Goal: Task Accomplishment & Management: Complete application form

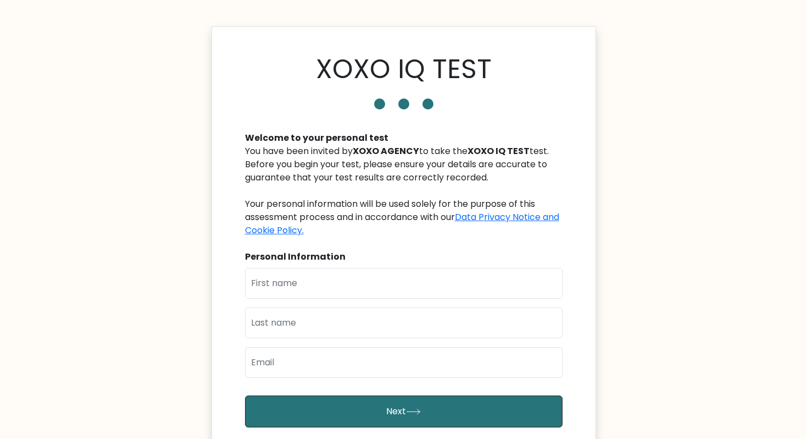
scroll to position [55, 0]
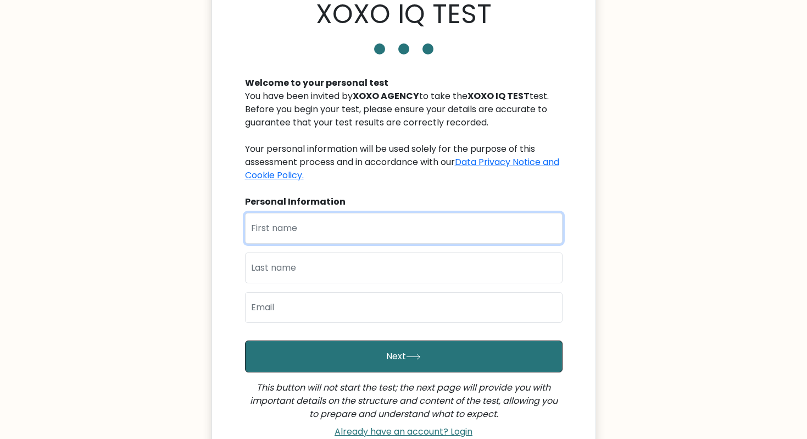
click at [328, 232] on input "text" at bounding box center [404, 228] width 318 height 31
type input "[PERSON_NAME]"
type input "Jagonase"
type input "monicoville36@gmail.com"
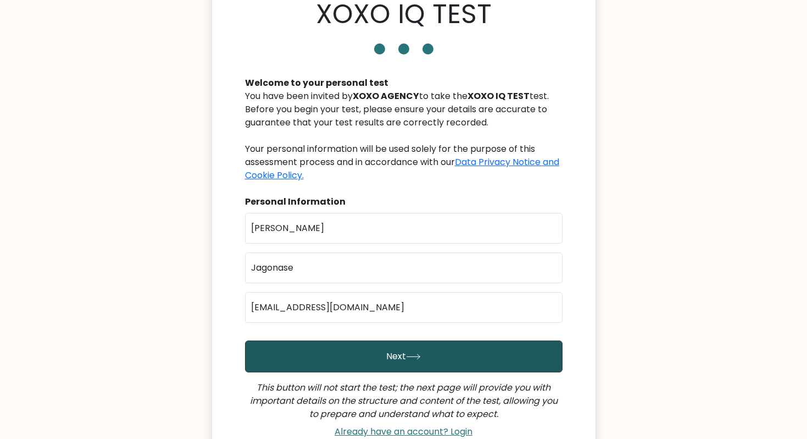
click at [395, 353] on button "Next" at bounding box center [404, 356] width 318 height 32
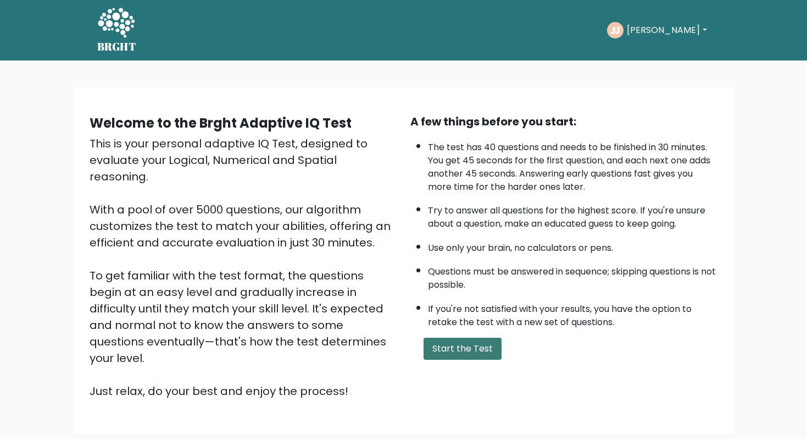
click at [480, 349] on button "Start the Test" at bounding box center [463, 348] width 78 height 22
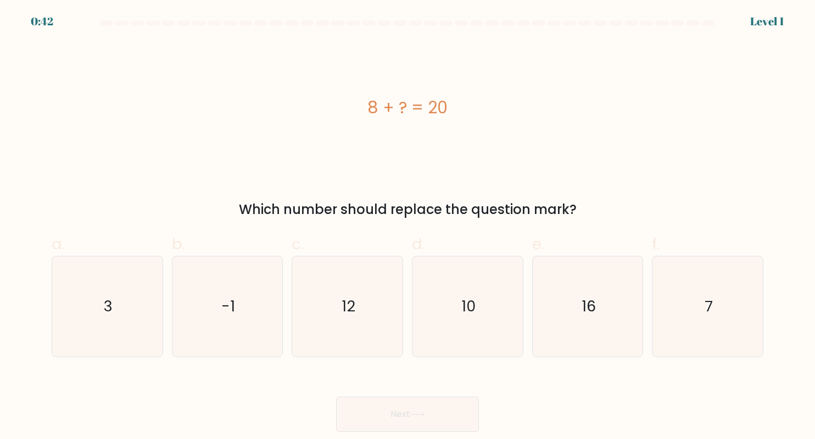
drag, startPoint x: 473, startPoint y: 110, endPoint x: 368, endPoint y: 103, distance: 104.7
click at [368, 103] on div "8 + ? = 20" at bounding box center [408, 107] width 712 height 25
copy div "8 + ? = 20"
click at [318, 309] on icon "12" at bounding box center [348, 306] width 100 height 100
click at [408, 226] on input "c. 12" at bounding box center [408, 222] width 1 height 7
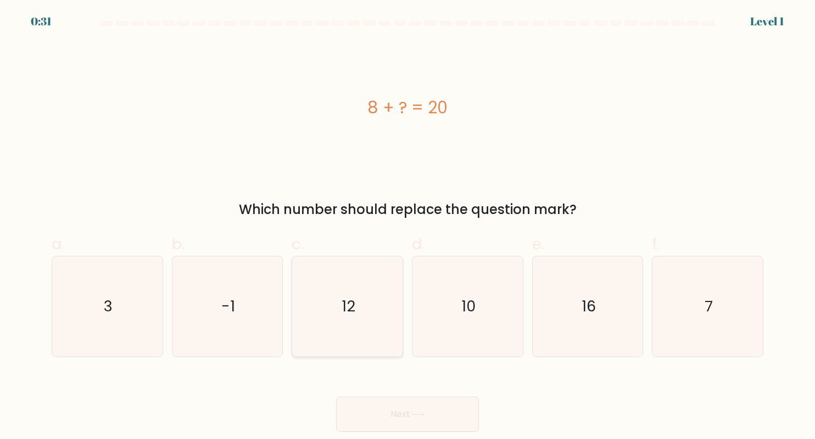
radio input "true"
click at [446, 417] on button "Next" at bounding box center [407, 413] width 143 height 35
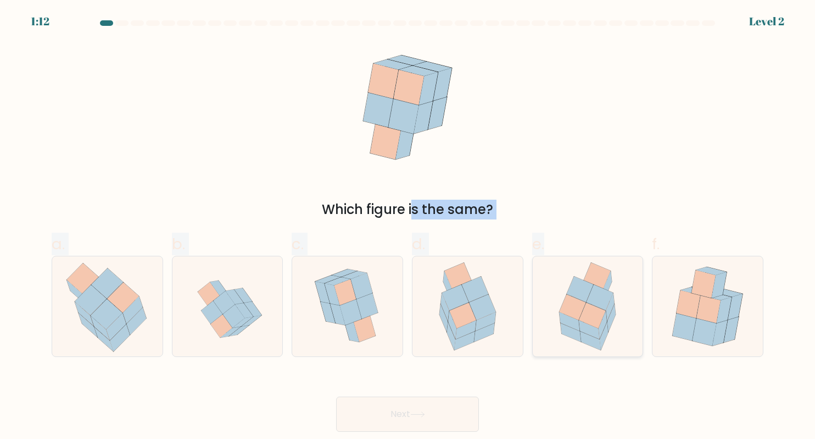
drag, startPoint x: 138, startPoint y: 64, endPoint x: 585, endPoint y: 340, distance: 524.6
click at [585, 340] on form at bounding box center [407, 225] width 815 height 411
click at [627, 317] on div at bounding box center [588, 306] width 112 height 101
click at [408, 226] on input "e." at bounding box center [408, 222] width 1 height 7
radio input "true"
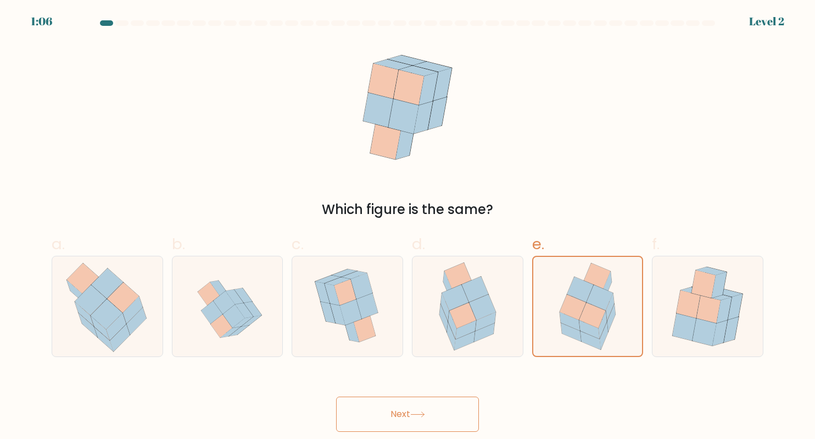
click at [388, 407] on button "Next" at bounding box center [407, 413] width 143 height 35
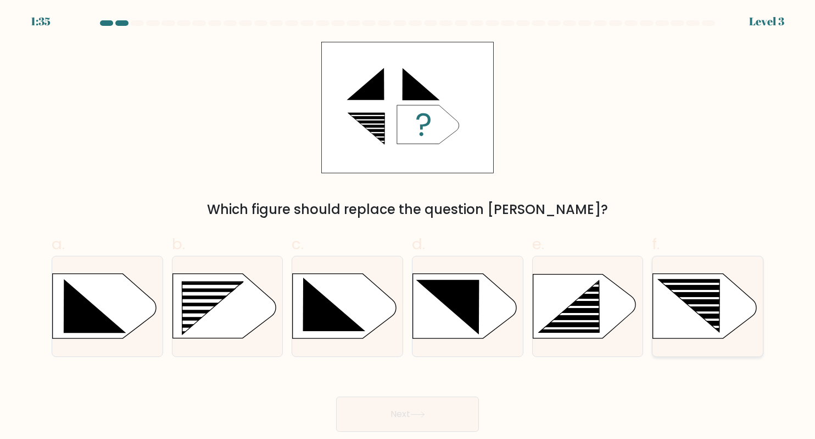
click at [707, 302] on icon at bounding box center [689, 305] width 61 height 52
click at [408, 226] on input "f." at bounding box center [408, 222] width 1 height 7
radio input "true"
click at [459, 414] on button "Next" at bounding box center [407, 413] width 143 height 35
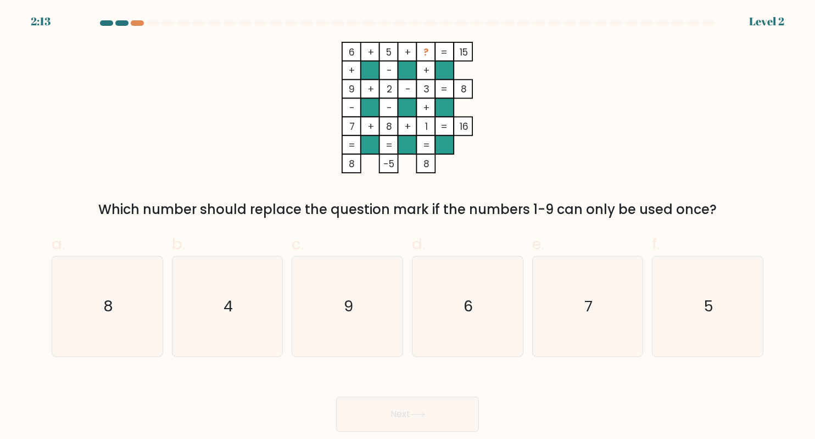
drag, startPoint x: 340, startPoint y: 40, endPoint x: 448, endPoint y: 162, distance: 163.1
click at [448, 161] on form at bounding box center [407, 225] width 815 height 411
drag, startPoint x: 414, startPoint y: 64, endPoint x: 449, endPoint y: 173, distance: 113.8
click at [449, 173] on form at bounding box center [407, 225] width 815 height 411
drag, startPoint x: 433, startPoint y: 94, endPoint x: 246, endPoint y: 104, distance: 187.7
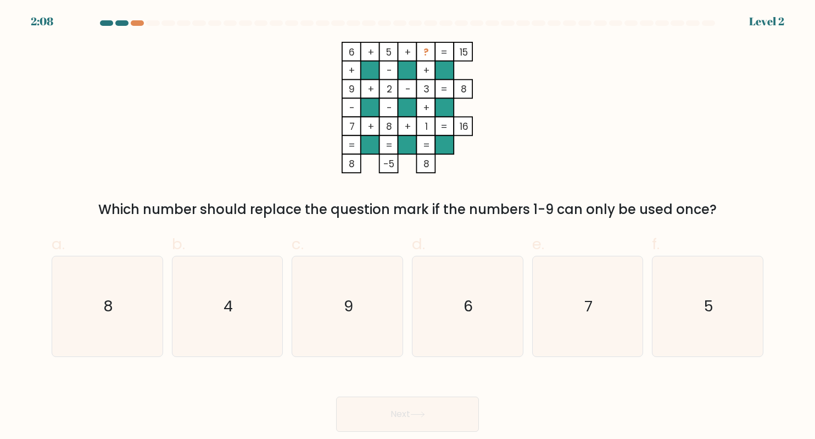
click at [246, 104] on icon "6 + 5 + ? 15 + - + 9 + 2 - 3 8 - - + 7 + 8 + 1 = 16 = = = = 8 -5 8 =" at bounding box center [408, 107] width 330 height 131
drag, startPoint x: 326, startPoint y: 50, endPoint x: 492, endPoint y: 51, distance: 165.4
click at [492, 51] on icon "6 + 5 + ? 15 + - + 9 + 2 - 3 8 - - + 7 + 8 + 1 = 16 = = = = 8 -5 8 =" at bounding box center [408, 107] width 330 height 131
copy icon "6 + 5 + ? 15"
click at [241, 297] on icon "4" at bounding box center [227, 306] width 100 height 100
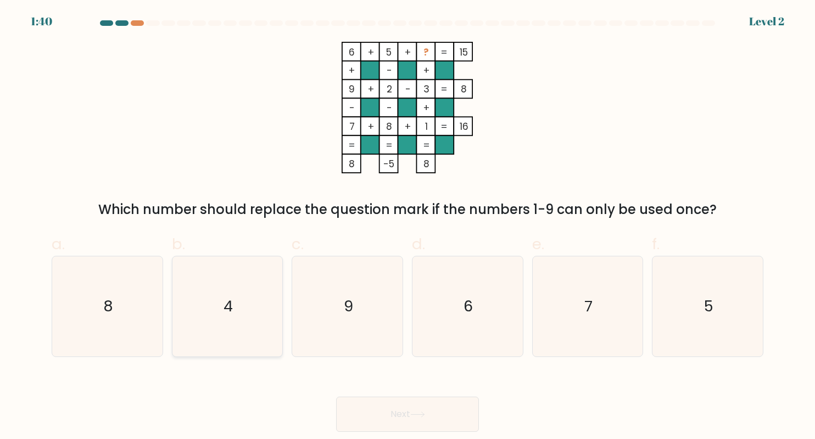
click at [408, 226] on input "b. 4" at bounding box center [408, 222] width 1 height 7
radio input "true"
click at [442, 414] on button "Next" at bounding box center [407, 413] width 143 height 35
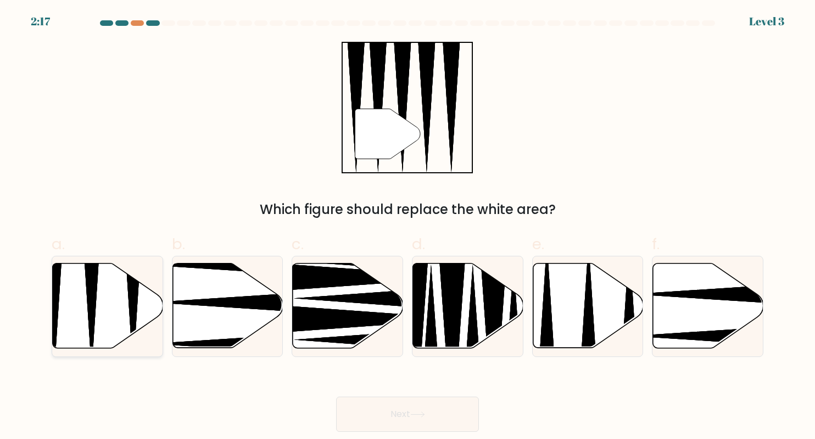
click at [88, 290] on icon at bounding box center [91, 260] width 29 height 219
click at [408, 226] on input "a." at bounding box center [408, 222] width 1 height 7
radio input "true"
click at [449, 415] on button "Next" at bounding box center [407, 413] width 143 height 35
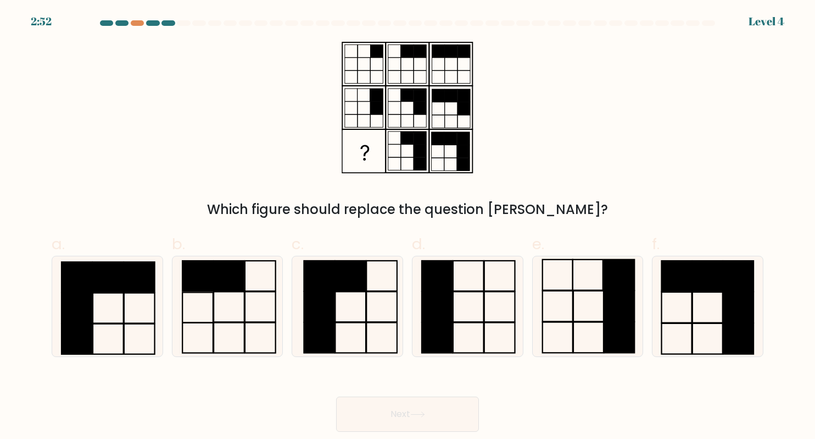
drag, startPoint x: 335, startPoint y: 44, endPoint x: 393, endPoint y: 169, distance: 138.4
click at [393, 169] on div "Which figure should replace the question mark?" at bounding box center [407, 130] width 725 height 177
click at [598, 323] on icon at bounding box center [588, 306] width 100 height 100
click at [408, 226] on input "e." at bounding box center [408, 222] width 1 height 7
radio input "true"
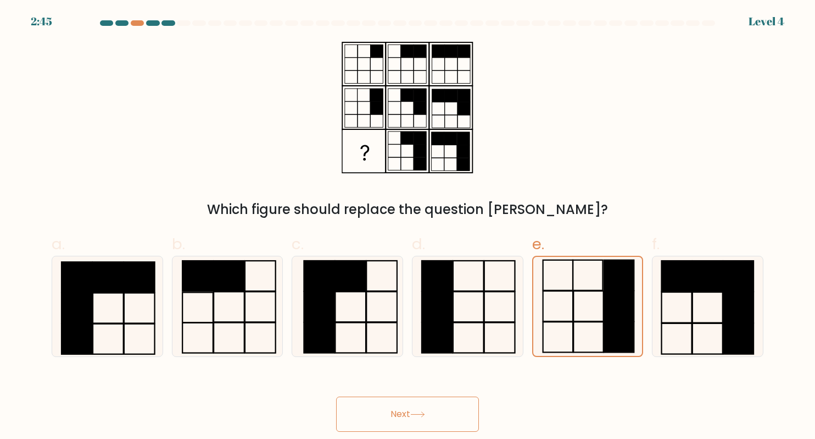
click at [459, 393] on div "Next" at bounding box center [407, 401] width 725 height 62
click at [449, 422] on button "Next" at bounding box center [407, 413] width 143 height 35
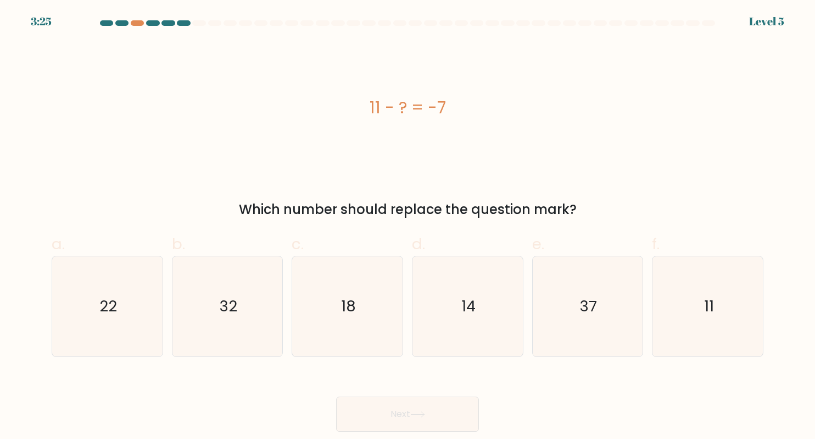
drag, startPoint x: 472, startPoint y: 109, endPoint x: 364, endPoint y: 96, distance: 108.6
click at [364, 96] on div "11 - ? = -7" at bounding box center [408, 107] width 712 height 25
copy div "11 - ? = -7"
click at [365, 325] on icon "18" at bounding box center [348, 306] width 100 height 100
click at [408, 226] on input "c. 18" at bounding box center [408, 222] width 1 height 7
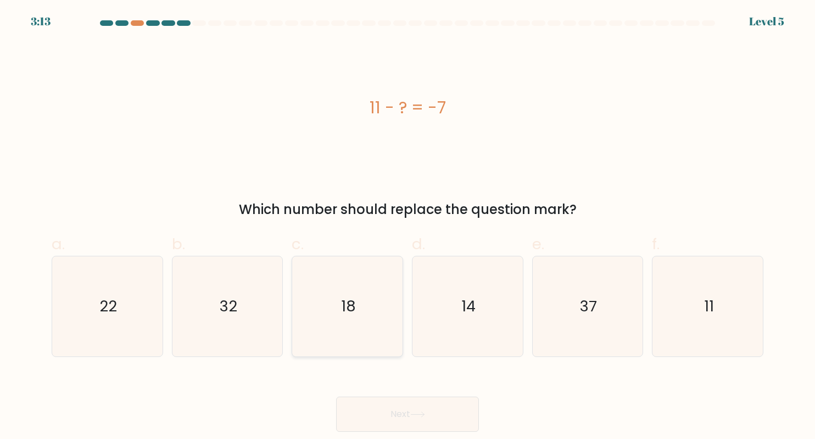
radio input "true"
click at [426, 402] on button "Next" at bounding box center [407, 413] width 143 height 35
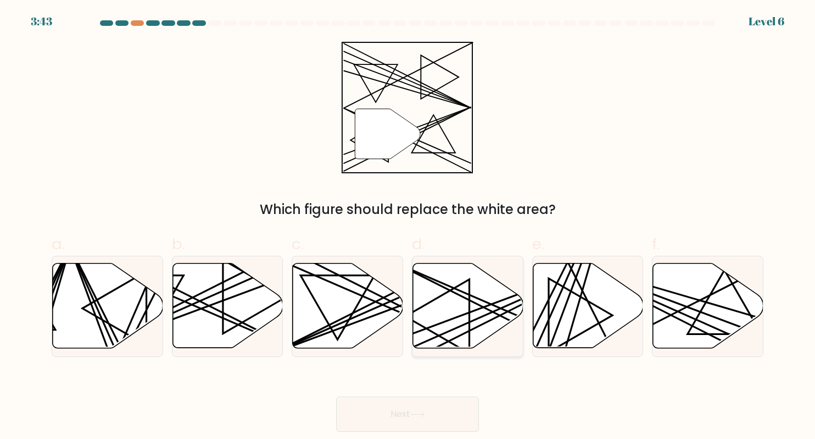
click at [445, 295] on icon at bounding box center [468, 305] width 110 height 85
click at [408, 226] on input "d." at bounding box center [408, 222] width 1 height 7
radio input "true"
click at [413, 422] on button "Next" at bounding box center [407, 413] width 143 height 35
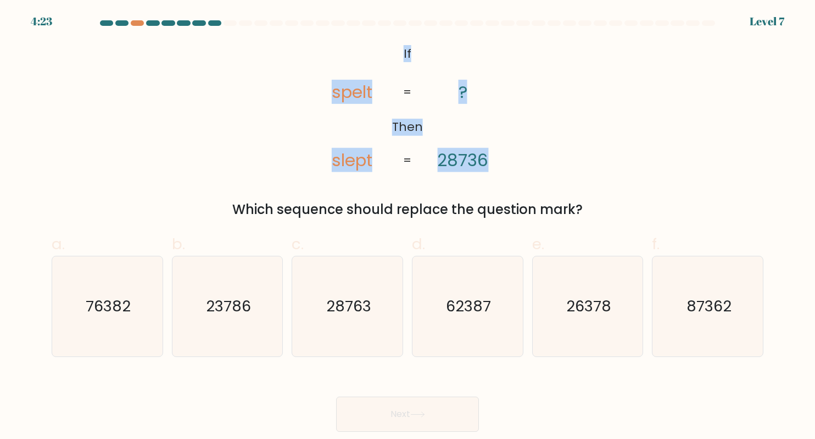
drag, startPoint x: 369, startPoint y: 41, endPoint x: 518, endPoint y: 162, distance: 192.2
click at [518, 162] on form "If ?" at bounding box center [407, 225] width 815 height 411
copy icon "If Then spelt slept ? 28736"
click at [581, 145] on div "@import url('https://fonts.googleapis.com/css?family=Abril+Fatface:400,100,100i…" at bounding box center [407, 130] width 725 height 177
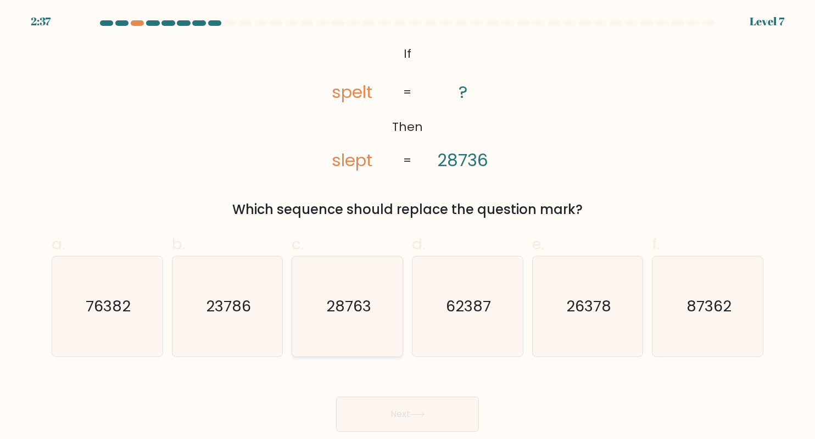
click at [370, 299] on text "28763" at bounding box center [348, 305] width 45 height 21
click at [408, 226] on input "c. 28763" at bounding box center [408, 222] width 1 height 7
radio input "true"
click at [404, 425] on button "Next" at bounding box center [407, 413] width 143 height 35
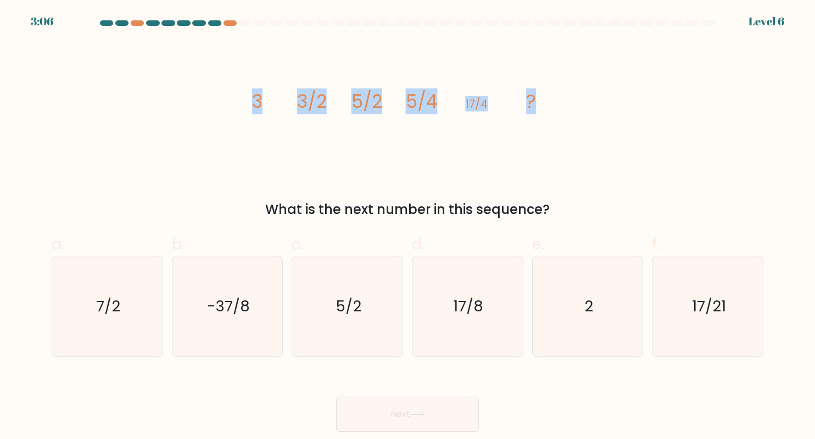
drag, startPoint x: 228, startPoint y: 107, endPoint x: 612, endPoint y: 113, distance: 384.2
click at [612, 107] on div "image/svg+xml 3 3/2 5/2 5/4 17/4 ? What is the next number in this sequence?" at bounding box center [407, 130] width 725 height 177
copy g "3 3/2 5/2 5/4 17/4 ?"
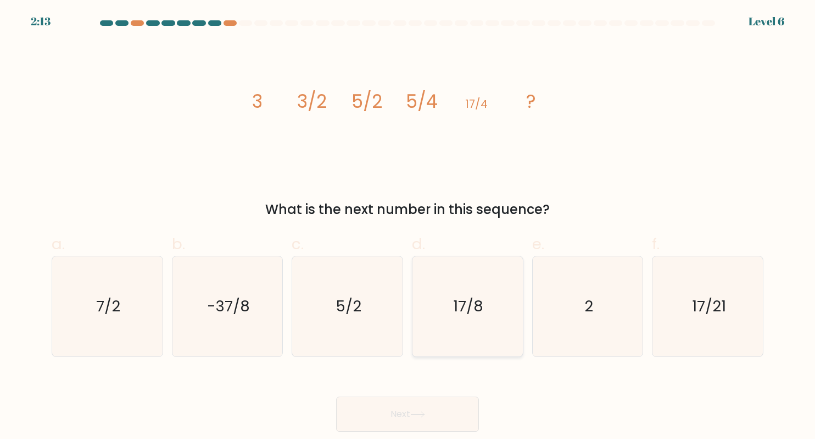
click at [477, 305] on text "17/8" at bounding box center [469, 305] width 30 height 21
click at [408, 226] on input "d. 17/8" at bounding box center [408, 222] width 1 height 7
radio input "true"
click at [391, 418] on button "Next" at bounding box center [407, 413] width 143 height 35
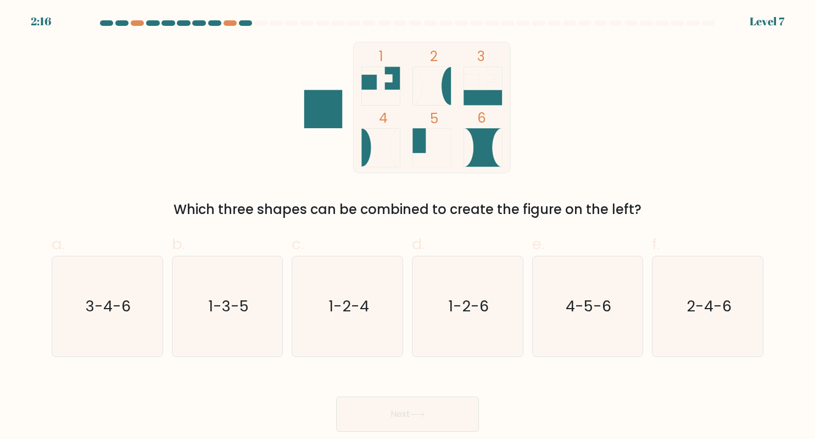
click at [169, 280] on div "b. 1-3-5" at bounding box center [228, 294] width 120 height 124
click at [211, 284] on icon "1-3-5" at bounding box center [227, 306] width 100 height 100
click at [408, 226] on input "b. 1-3-5" at bounding box center [408, 222] width 1 height 7
radio input "true"
click at [418, 417] on button "Next" at bounding box center [407, 413] width 143 height 35
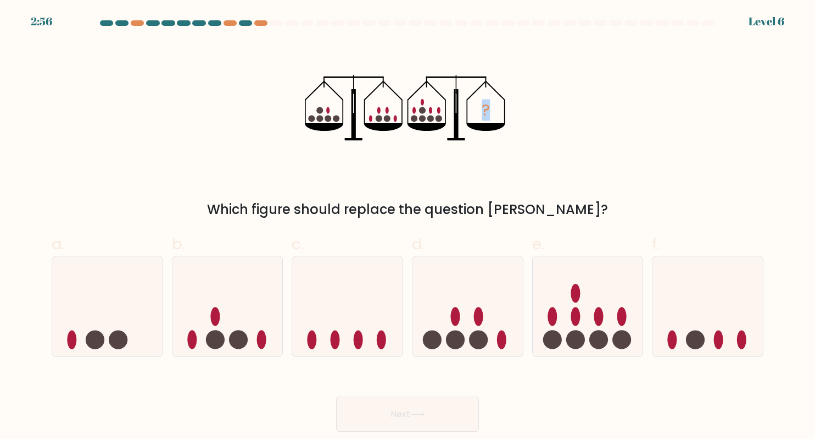
drag, startPoint x: 320, startPoint y: 97, endPoint x: 641, endPoint y: 137, distance: 322.9
click at [641, 137] on div "? Which figure should replace the question mark?" at bounding box center [407, 130] width 725 height 177
click at [395, 145] on icon "?" at bounding box center [408, 107] width 206 height 131
click at [559, 346] on circle at bounding box center [552, 339] width 19 height 19
click at [408, 226] on input "e." at bounding box center [408, 222] width 1 height 7
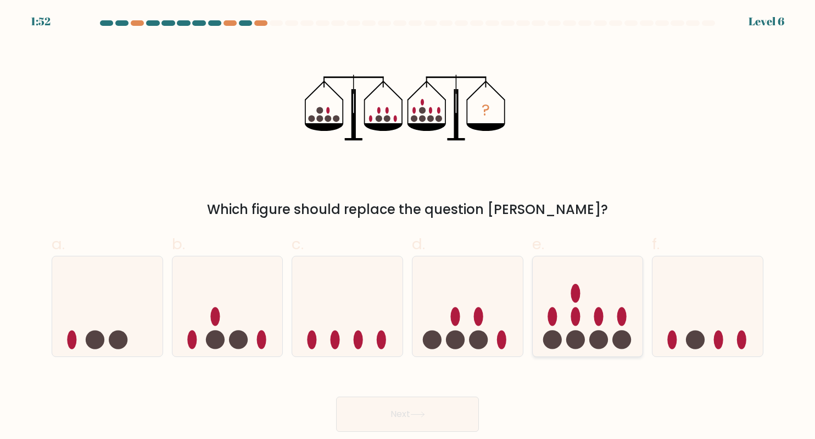
radio input "true"
click at [478, 342] on circle at bounding box center [478, 339] width 19 height 19
click at [408, 226] on input "d." at bounding box center [408, 222] width 1 height 7
radio input "true"
click at [581, 318] on icon at bounding box center [588, 305] width 110 height 91
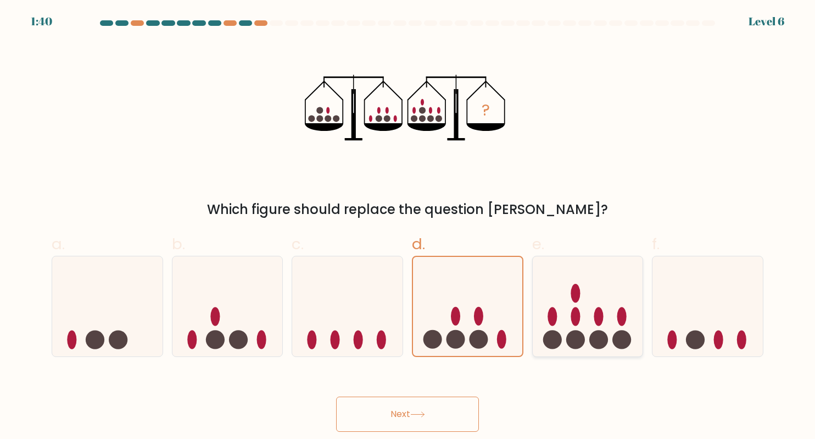
click at [408, 226] on input "e." at bounding box center [408, 222] width 1 height 7
radio input "true"
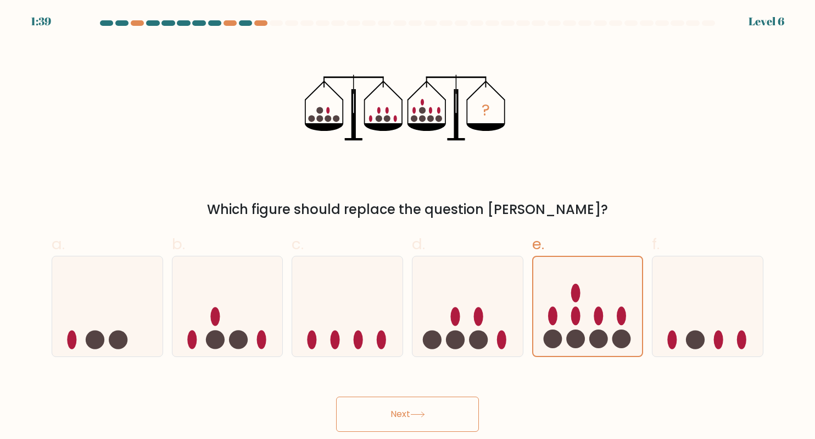
drag, startPoint x: 468, startPoint y: 397, endPoint x: 465, endPoint y: 404, distance: 7.5
click at [467, 397] on button "Next" at bounding box center [407, 413] width 143 height 35
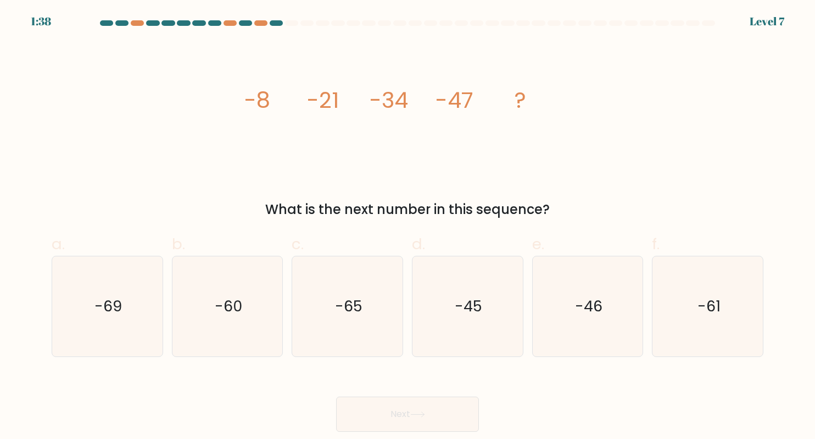
click at [436, 408] on button "Next" at bounding box center [407, 413] width 143 height 35
drag, startPoint x: 255, startPoint y: 93, endPoint x: 497, endPoint y: 91, distance: 242.3
click at [497, 91] on icon "image/svg+xml -8 -21 -34 -47 ?" at bounding box center [408, 107] width 330 height 131
drag, startPoint x: 193, startPoint y: 94, endPoint x: 269, endPoint y: 97, distance: 75.3
click at [203, 94] on div "image/svg+xml -8 -21 -34 -47 ? What is the next number in this sequence?" at bounding box center [407, 130] width 725 height 177
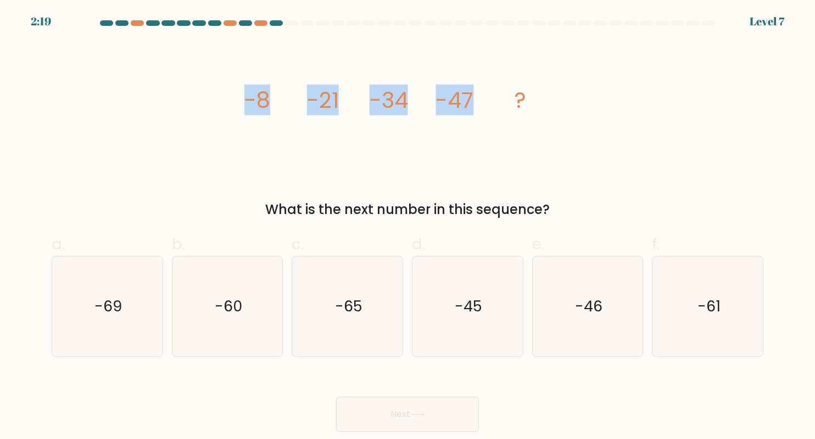
drag, startPoint x: 233, startPoint y: 97, endPoint x: 516, endPoint y: 100, distance: 283.0
click at [516, 100] on div "image/svg+xml -8 -21 -34 -47 ? What is the next number in this sequence?" at bounding box center [407, 130] width 725 height 177
copy g "-8 -21 -34 -47"
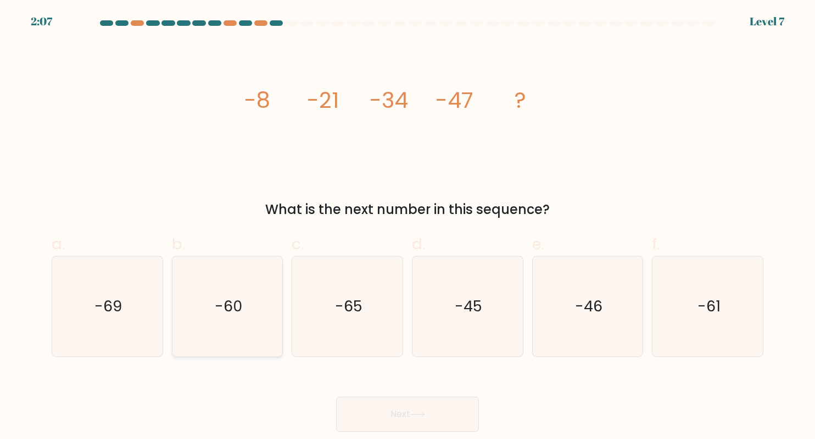
click at [200, 324] on icon "-60" at bounding box center [227, 306] width 100 height 100
click at [408, 226] on input "b. -60" at bounding box center [408, 222] width 1 height 7
radio input "true"
click at [431, 413] on button "Next" at bounding box center [407, 413] width 143 height 35
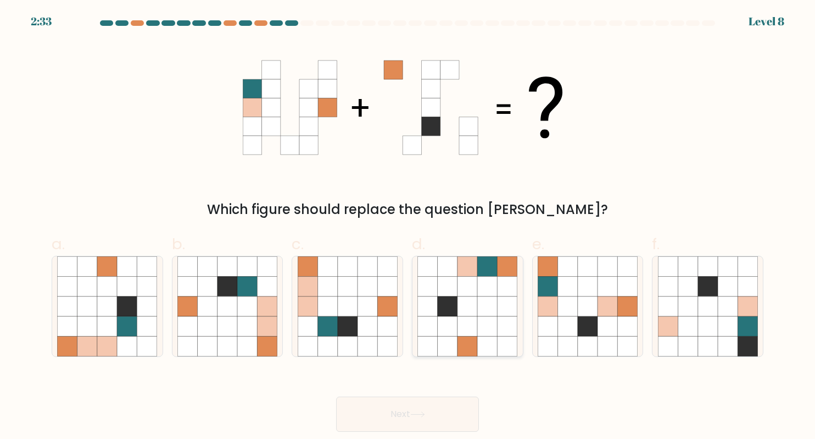
click at [438, 298] on icon at bounding box center [448, 306] width 20 height 20
click at [408, 226] on input "d." at bounding box center [408, 222] width 1 height 7
radio input "true"
click at [443, 416] on button "Next" at bounding box center [407, 413] width 143 height 35
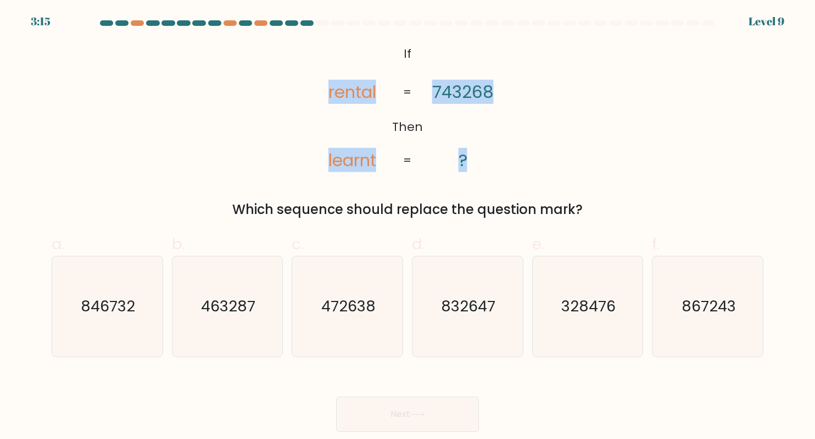
drag, startPoint x: 328, startPoint y: 37, endPoint x: 480, endPoint y: 157, distance: 193.3
click at [480, 157] on form "If ?" at bounding box center [407, 225] width 815 height 411
copy icon "rental learnt 743268 ?"
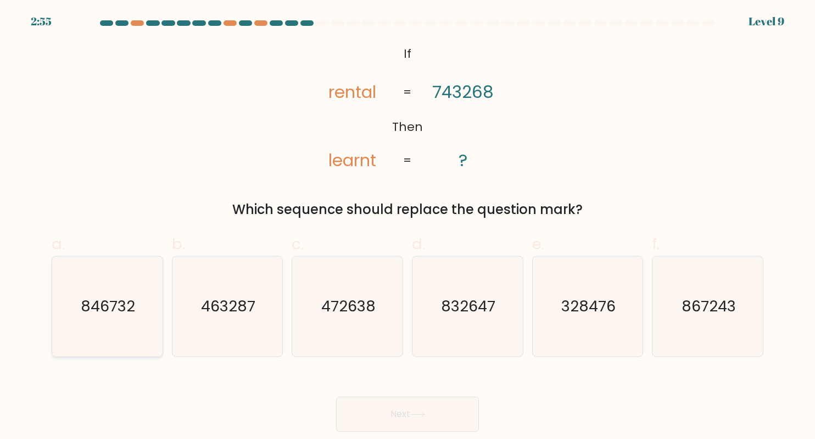
click at [120, 304] on text "846732" at bounding box center [108, 305] width 54 height 21
click at [408, 226] on input "a. 846732" at bounding box center [408, 222] width 1 height 7
radio input "true"
click at [440, 423] on button "Next" at bounding box center [407, 413] width 143 height 35
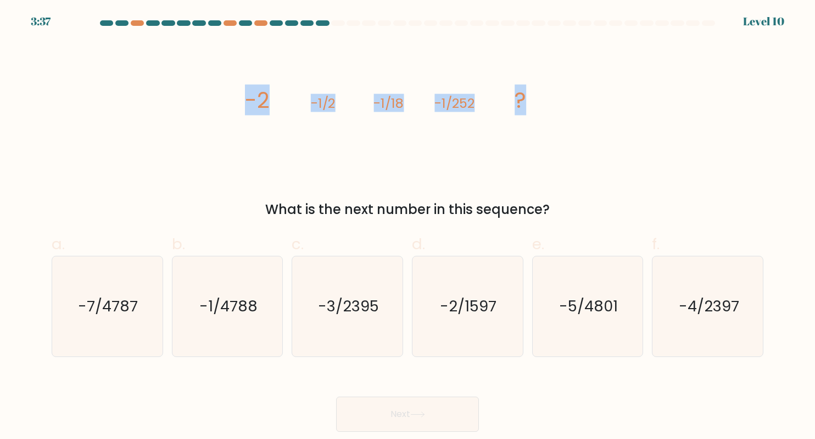
drag, startPoint x: 232, startPoint y: 95, endPoint x: 575, endPoint y: 82, distance: 342.6
click at [575, 82] on div "image/svg+xml -2 -1/2 -1/18 -1/252 ? What is the next number in this sequence?" at bounding box center [407, 130] width 725 height 177
copy g "-2 -1/2 -1/18 -1/252 ?"
click at [202, 288] on icon "-1/4788" at bounding box center [227, 306] width 100 height 100
click at [408, 226] on input "b. -1/4788" at bounding box center [408, 222] width 1 height 7
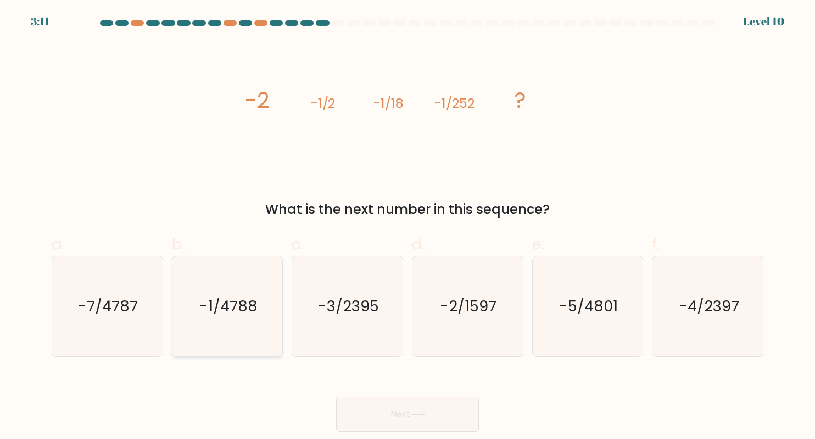
radio input "true"
click at [410, 424] on button "Next" at bounding box center [407, 413] width 143 height 35
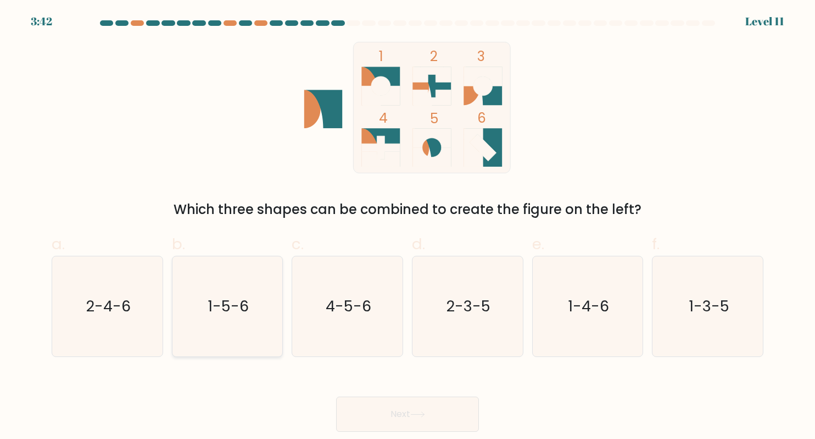
click at [253, 324] on icon "1-5-6" at bounding box center [227, 306] width 100 height 100
click at [408, 226] on input "b. 1-5-6" at bounding box center [408, 222] width 1 height 7
radio input "true"
click at [445, 421] on button "Next" at bounding box center [407, 413] width 143 height 35
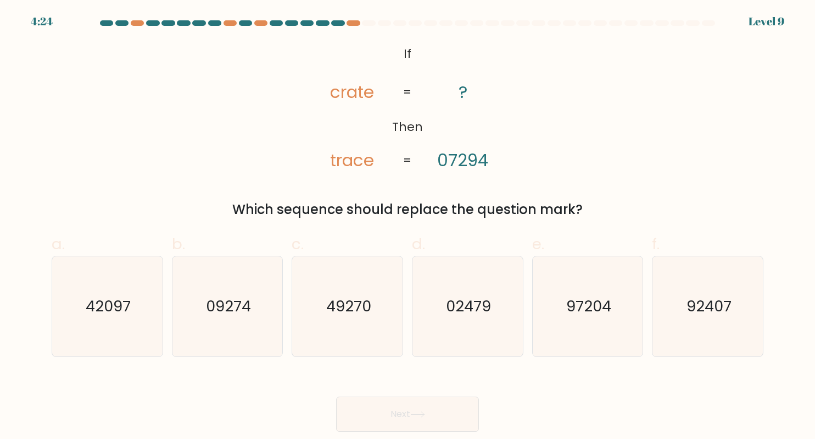
drag, startPoint x: 377, startPoint y: 34, endPoint x: 381, endPoint y: 38, distance: 5.8
click at [379, 35] on form "If ?" at bounding box center [407, 225] width 815 height 411
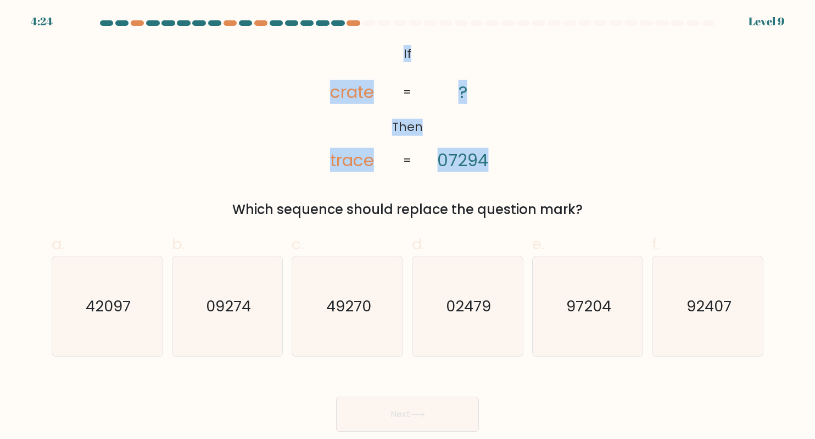
drag, startPoint x: 473, startPoint y: 69, endPoint x: 524, endPoint y: 141, distance: 88.7
click at [524, 141] on div "@import url('https://fonts.googleapis.com/css?family=Abril+Fatface:400,100,100i…" at bounding box center [407, 130] width 725 height 177
copy icon "If Then crate trace ? 07294"
click at [528, 103] on div "@import url('https://fonts.googleapis.com/css?family=Abril+Fatface:400,100,100i…" at bounding box center [407, 130] width 725 height 177
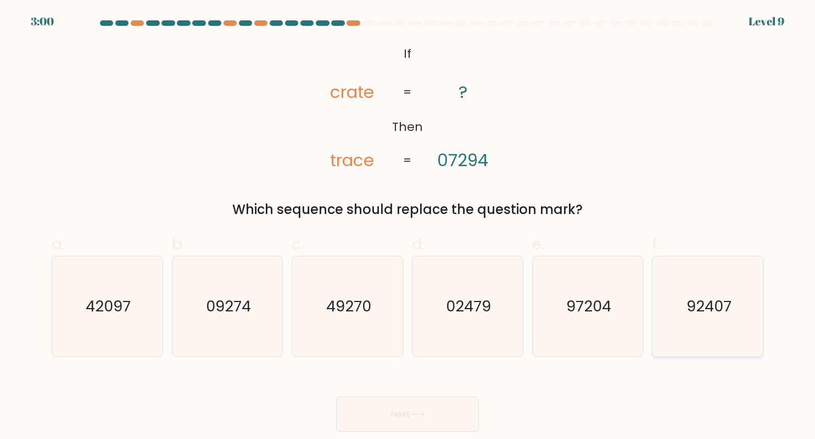
click at [700, 309] on text "92407" at bounding box center [708, 305] width 45 height 21
click at [408, 226] on input "f. 92407" at bounding box center [408, 222] width 1 height 7
radio input "true"
click at [408, 414] on button "Next" at bounding box center [407, 413] width 143 height 35
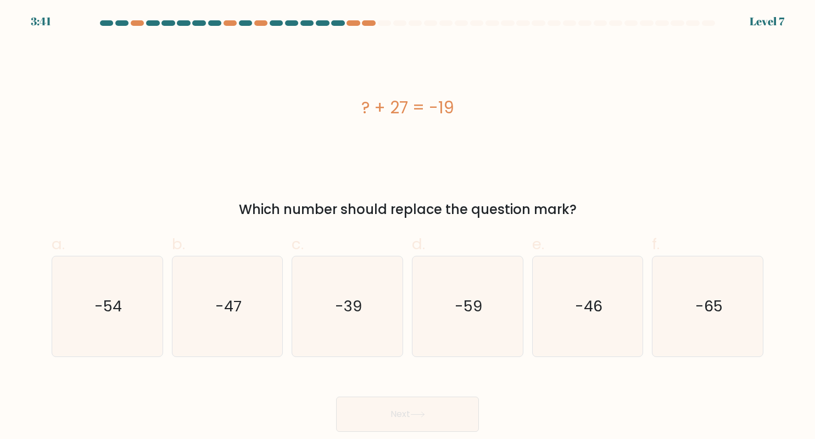
drag, startPoint x: 349, startPoint y: 95, endPoint x: 565, endPoint y: 116, distance: 217.1
click at [565, 116] on div "? + 27 = -19" at bounding box center [408, 107] width 712 height 131
copy div "? + 27 = -19"
click at [617, 320] on icon "-46" at bounding box center [588, 306] width 100 height 100
click at [408, 226] on input "e. -46" at bounding box center [408, 222] width 1 height 7
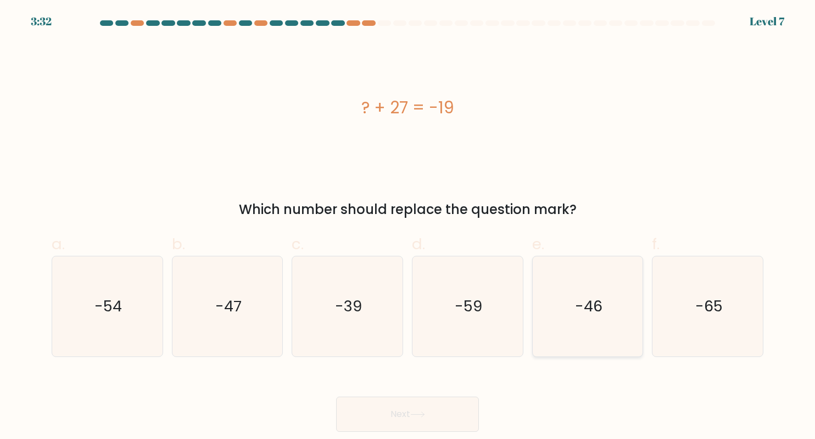
radio input "true"
click at [435, 411] on button "Next" at bounding box center [407, 413] width 143 height 35
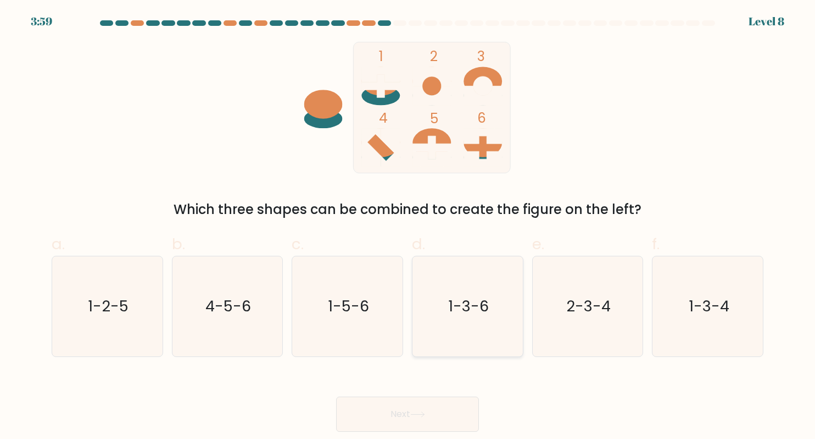
click at [476, 329] on icon "1-3-6" at bounding box center [468, 306] width 100 height 100
click at [408, 226] on input "d. 1-3-6" at bounding box center [408, 222] width 1 height 7
radio input "true"
click at [443, 413] on button "Next" at bounding box center [407, 413] width 143 height 35
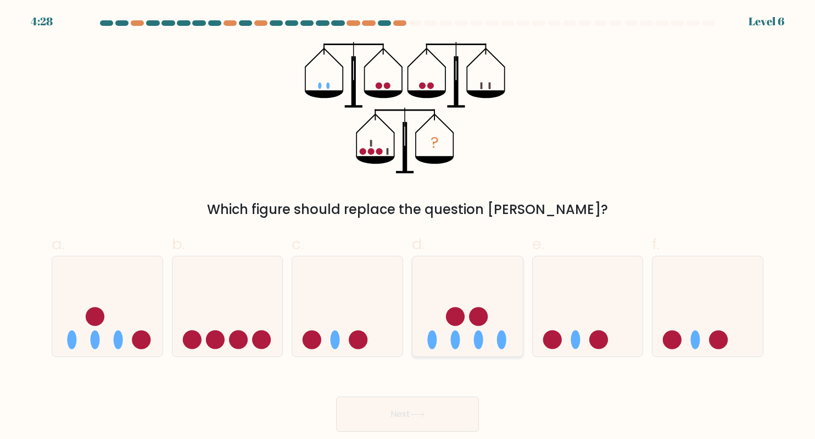
click at [465, 353] on div at bounding box center [468, 306] width 112 height 101
click at [408, 226] on input "d." at bounding box center [408, 222] width 1 height 7
radio input "true"
click at [417, 417] on icon at bounding box center [417, 414] width 15 height 6
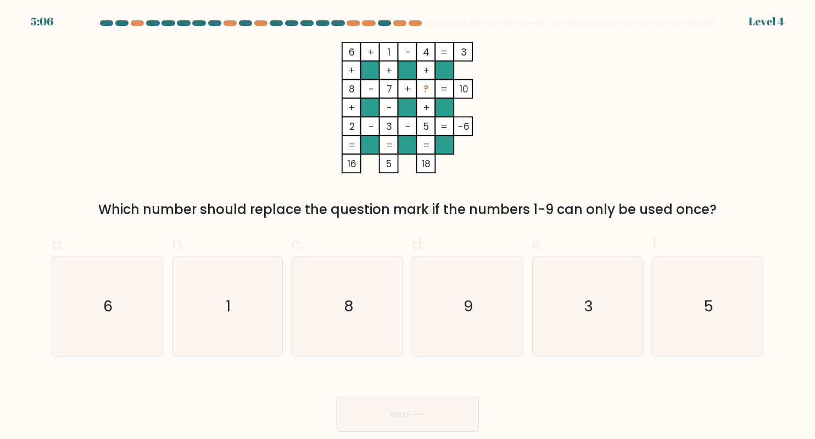
drag, startPoint x: 423, startPoint y: 42, endPoint x: 432, endPoint y: 170, distance: 128.3
click at [432, 170] on icon "6 + 1 - 4 3 + + + 8 - 7 + ? 10 + - + 2 - 3 - 5 = -6 = = = = 16 5 18 =" at bounding box center [408, 107] width 330 height 131
click at [514, 79] on icon "6 + 1 - 4 3 + + + 8 - 7 + ? 10 + - + 2 - 3 - 5 = -6 = = = = 16 5 18 =" at bounding box center [408, 107] width 330 height 131
drag, startPoint x: 420, startPoint y: 46, endPoint x: 420, endPoint y: 159, distance: 113.7
click at [420, 159] on icon "6 + 1 - 4 3 + + + 8 - 7 + ? 10 + - + 2 - 3 - 5 = -6 = = = = 16 5 18 =" at bounding box center [408, 107] width 330 height 131
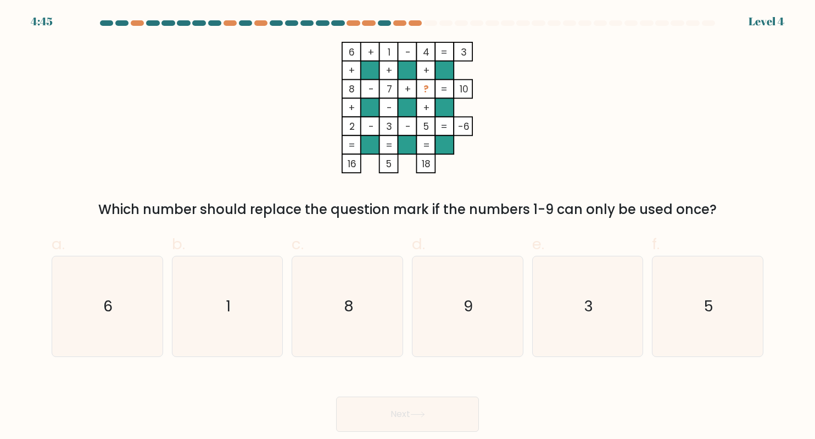
drag, startPoint x: 343, startPoint y: 48, endPoint x: 432, endPoint y: 162, distance: 144.8
click at [432, 162] on icon "6 + 1 - 4 3 + + + 8 - 7 + ? 10 + - + 2 - 3 - 5 = -6 = = = = 16 5 18 =" at bounding box center [408, 107] width 330 height 131
click at [156, 292] on icon "6" at bounding box center [107, 306] width 100 height 100
click at [408, 226] on input "a. 6" at bounding box center [408, 222] width 1 height 7
radio input "true"
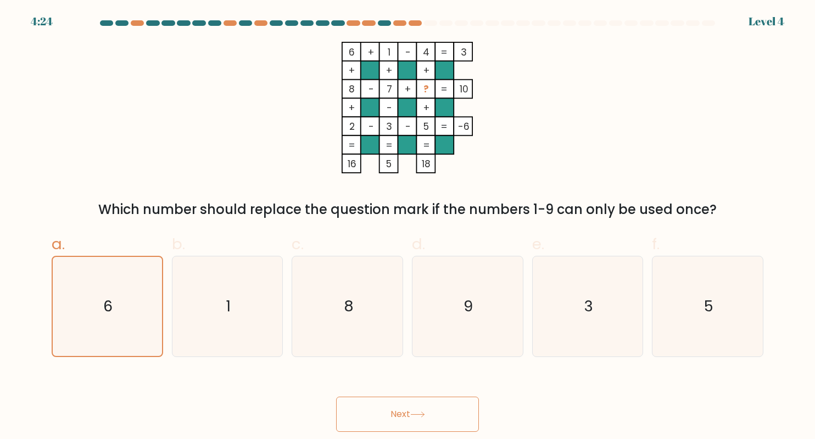
click at [428, 428] on button "Next" at bounding box center [407, 413] width 143 height 35
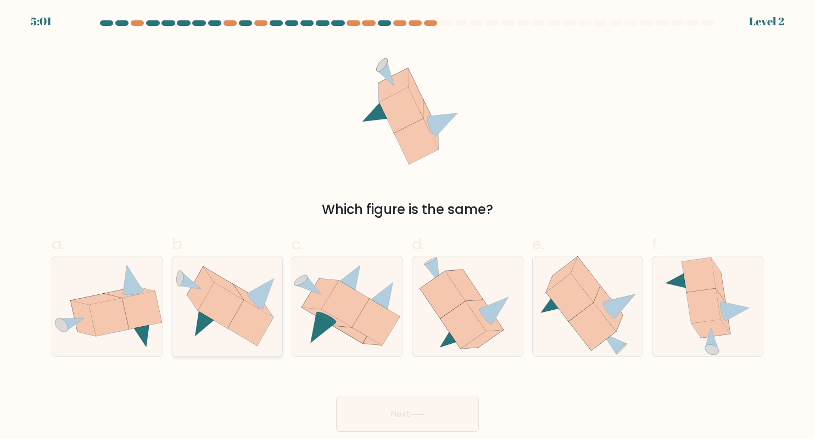
click at [229, 321] on icon at bounding box center [221, 305] width 46 height 46
click at [408, 226] on input "b." at bounding box center [408, 222] width 1 height 7
radio input "true"
click at [449, 405] on button "Next" at bounding box center [407, 413] width 143 height 35
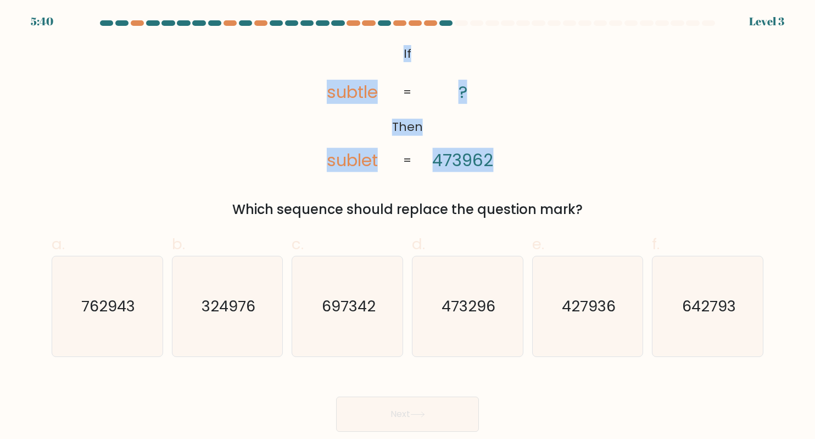
drag, startPoint x: 392, startPoint y: 47, endPoint x: 530, endPoint y: 124, distance: 157.5
click at [530, 124] on div "@import url('https://fonts.googleapis.com/css?family=Abril+Fatface:400,100,100i…" at bounding box center [407, 130] width 725 height 177
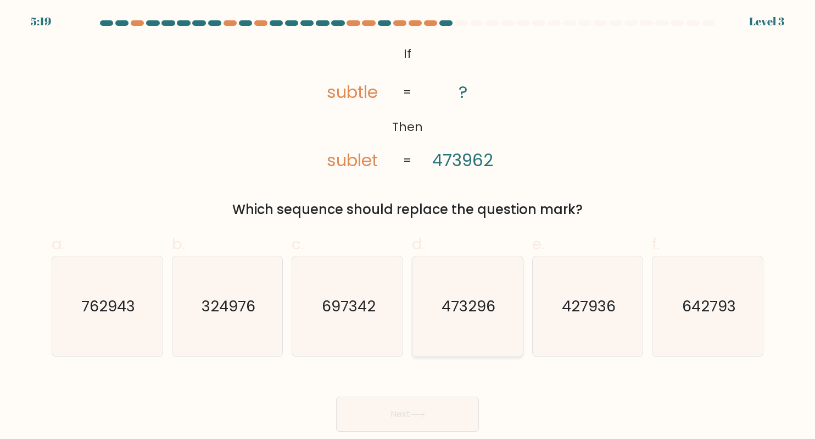
click at [476, 326] on icon "473296" at bounding box center [468, 306] width 100 height 100
click at [408, 226] on input "d. 473296" at bounding box center [408, 222] width 1 height 7
radio input "true"
click at [429, 421] on button "Next" at bounding box center [407, 413] width 143 height 35
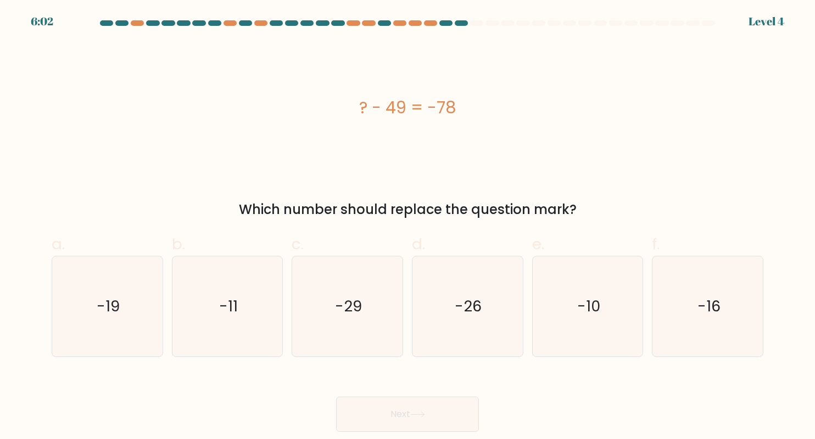
drag, startPoint x: 338, startPoint y: 101, endPoint x: 589, endPoint y: 113, distance: 251.4
click at [589, 113] on div "? - 49 = -78" at bounding box center [408, 107] width 712 height 25
click at [331, 313] on icon "-29" at bounding box center [348, 306] width 100 height 100
click at [408, 226] on input "c. -29" at bounding box center [408, 222] width 1 height 7
radio input "true"
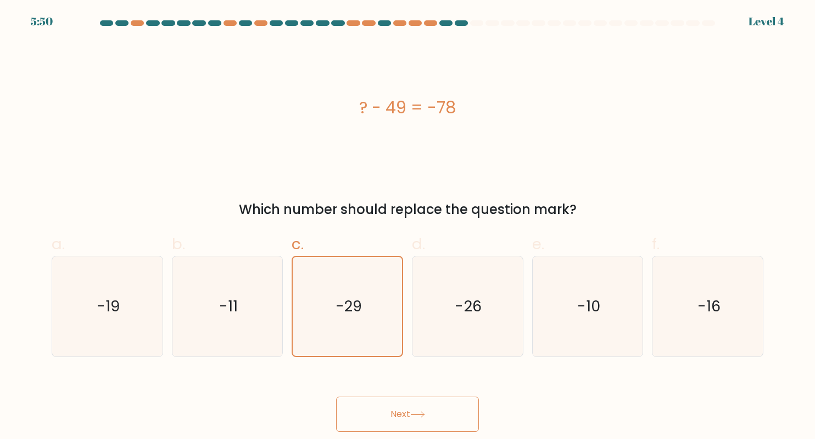
click at [468, 405] on button "Next" at bounding box center [407, 413] width 143 height 35
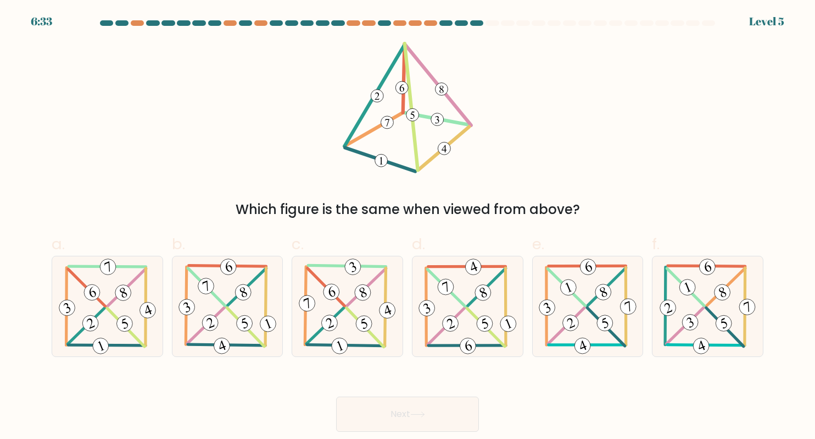
drag, startPoint x: 392, startPoint y: 42, endPoint x: 434, endPoint y: 153, distance: 118.8
click at [434, 153] on icon at bounding box center [407, 107] width 131 height 131
click at [352, 367] on form at bounding box center [407, 225] width 815 height 411
click at [373, 307] on icon at bounding box center [347, 306] width 101 height 100
click at [408, 226] on input "c." at bounding box center [408, 222] width 1 height 7
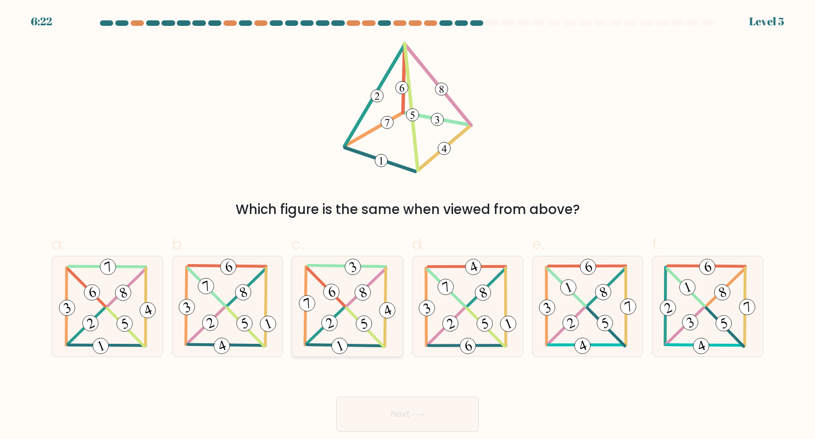
radio input "true"
click at [418, 413] on icon at bounding box center [417, 414] width 15 height 6
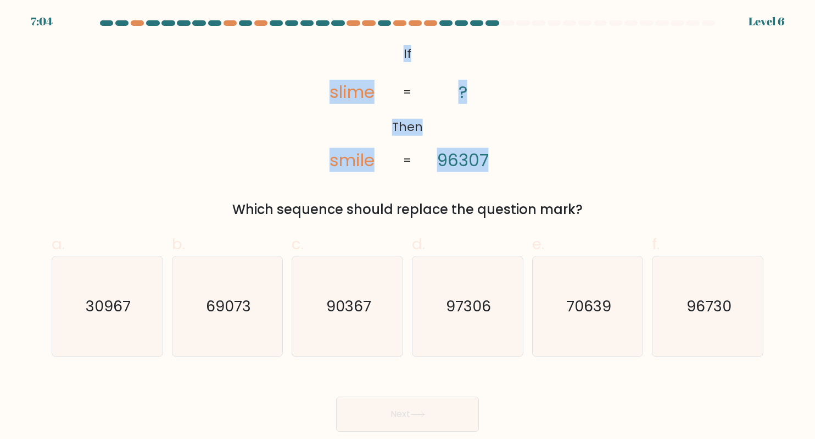
drag, startPoint x: 391, startPoint y: 36, endPoint x: 515, endPoint y: 143, distance: 164.4
click at [515, 143] on form "If ?" at bounding box center [407, 225] width 815 height 411
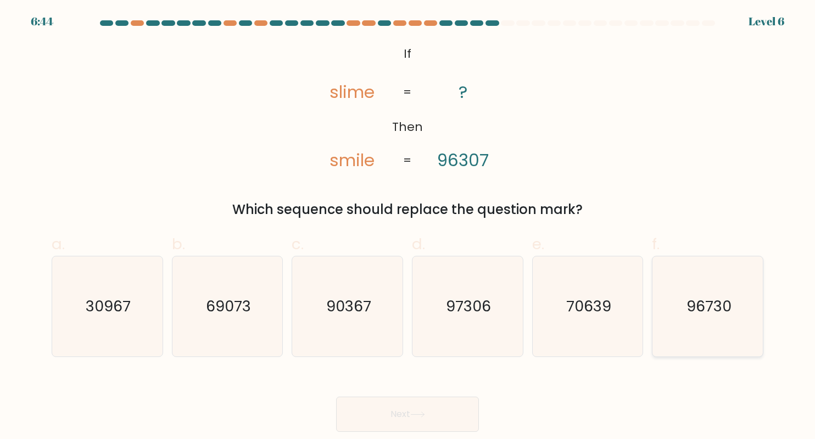
click at [715, 332] on icon "96730" at bounding box center [708, 306] width 100 height 100
click at [408, 226] on input "f. 96730" at bounding box center [408, 222] width 1 height 7
radio input "true"
click at [401, 408] on button "Next" at bounding box center [407, 413] width 143 height 35
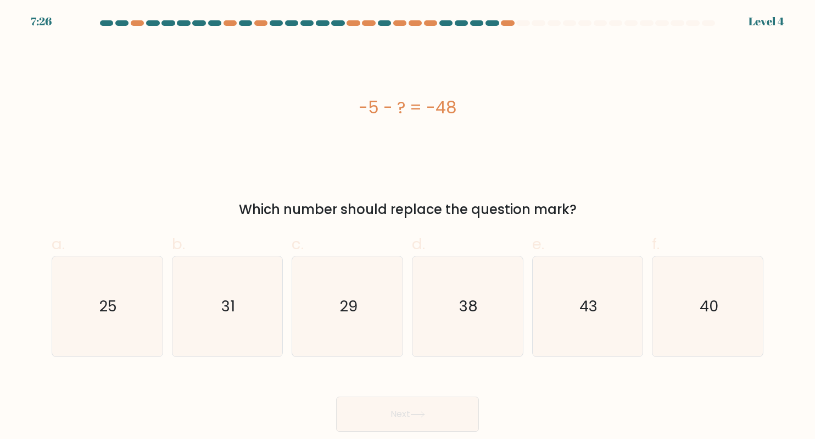
drag, startPoint x: 358, startPoint y: 108, endPoint x: 545, endPoint y: 122, distance: 187.9
click at [552, 118] on div "-5 - ? = -48" at bounding box center [408, 107] width 712 height 25
click at [586, 319] on icon "43" at bounding box center [588, 306] width 100 height 100
click at [408, 226] on input "e. 43" at bounding box center [408, 222] width 1 height 7
radio input "true"
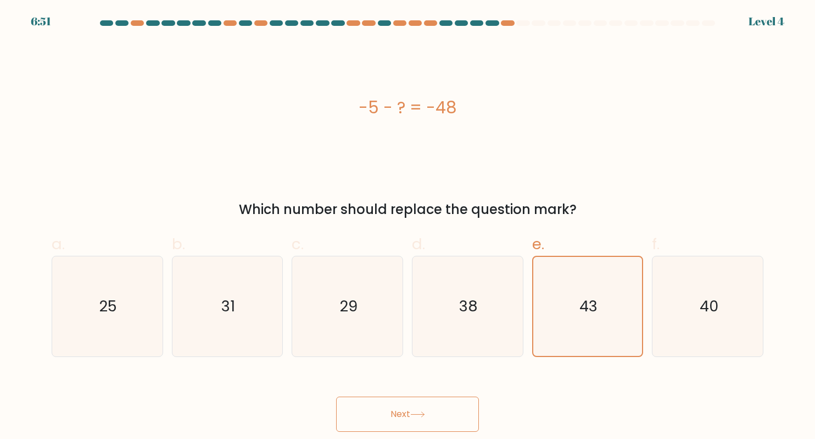
click at [448, 404] on button "Next" at bounding box center [407, 413] width 143 height 35
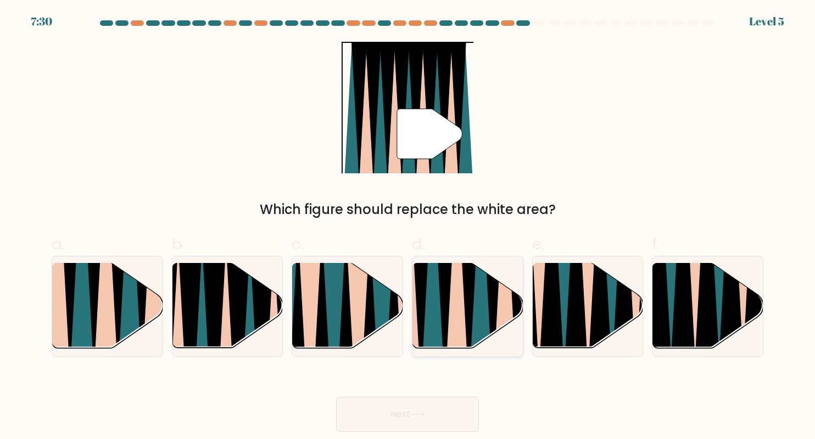
click at [438, 275] on icon at bounding box center [433, 262] width 24 height 220
click at [408, 226] on input "d." at bounding box center [408, 222] width 1 height 7
radio input "true"
click at [449, 420] on button "Next" at bounding box center [407, 413] width 143 height 35
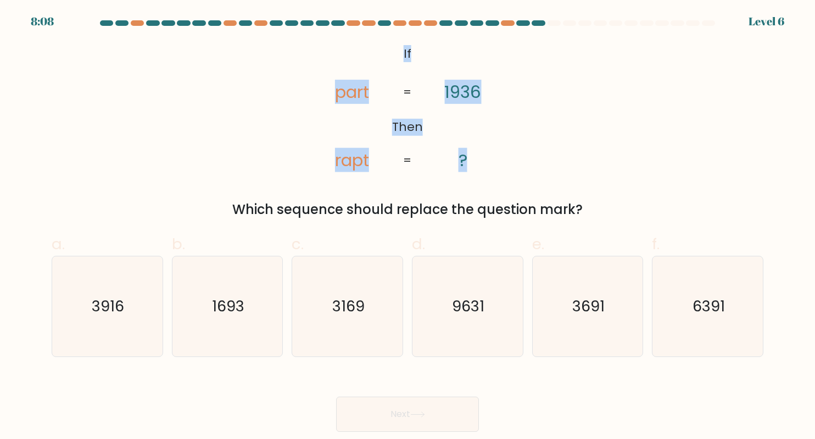
drag, startPoint x: 380, startPoint y: 46, endPoint x: 528, endPoint y: 154, distance: 183.3
click at [528, 154] on div "@import url('https://fonts.googleapis.com/css?family=Abril+Fatface:400,100,100i…" at bounding box center [407, 130] width 725 height 177
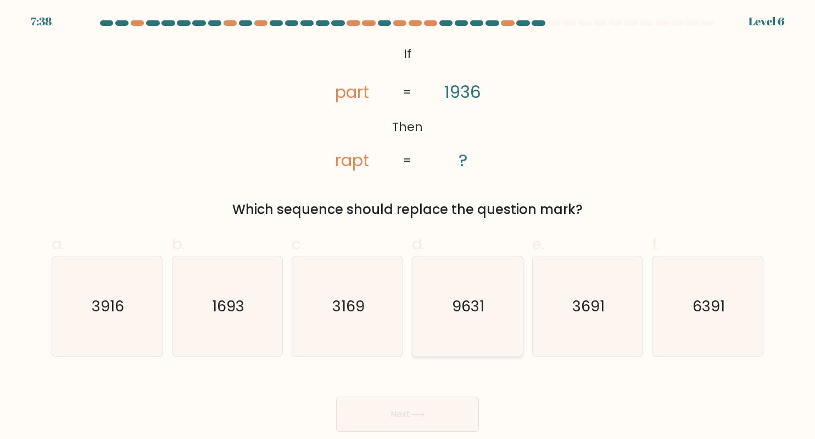
click at [482, 326] on icon "9631" at bounding box center [468, 306] width 100 height 100
click at [408, 226] on input "d. 9631" at bounding box center [408, 222] width 1 height 7
radio input "true"
click at [448, 424] on button "Next" at bounding box center [407, 413] width 143 height 35
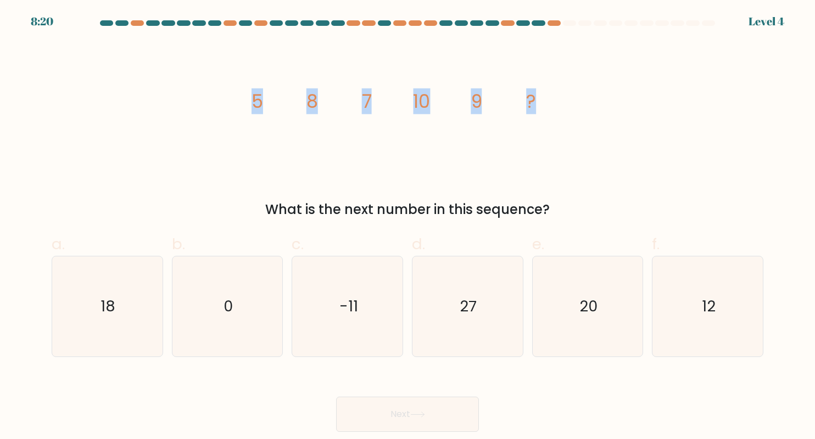
drag, startPoint x: 237, startPoint y: 91, endPoint x: 581, endPoint y: 99, distance: 344.1
click at [581, 99] on div "image/svg+xml 5 8 7 10 9 ? What is the next number in this sequence?" at bounding box center [407, 130] width 725 height 177
click at [703, 299] on text "12" at bounding box center [709, 305] width 14 height 21
click at [408, 226] on input "f. 12" at bounding box center [408, 222] width 1 height 7
radio input "true"
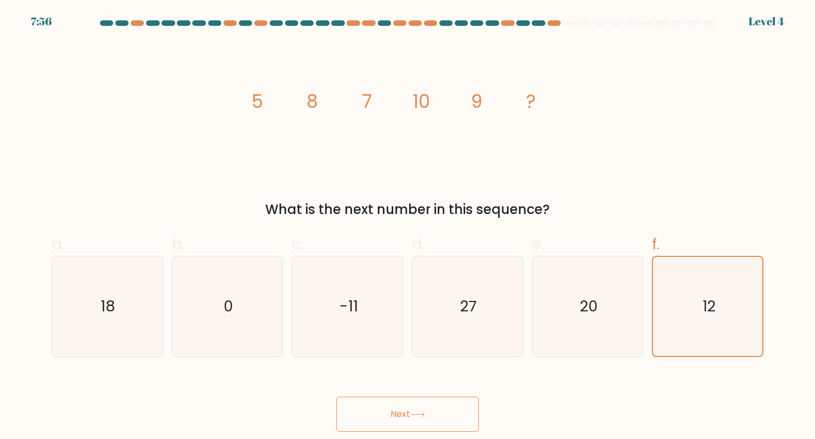
click at [447, 414] on button "Next" at bounding box center [407, 413] width 143 height 35
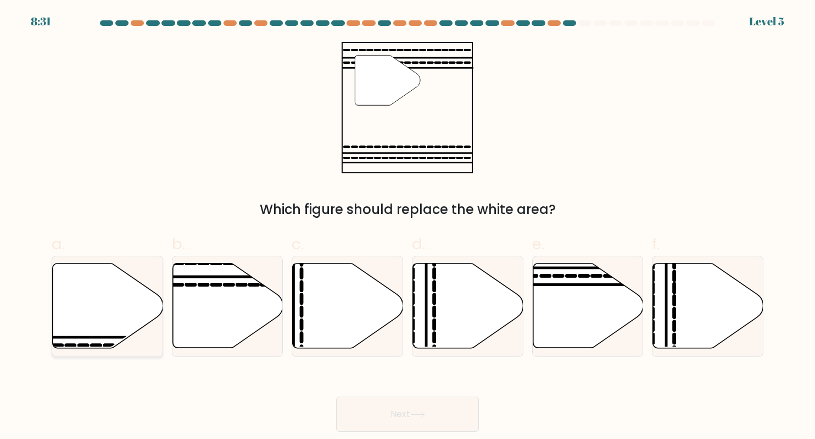
click at [102, 307] on icon at bounding box center [108, 305] width 110 height 85
click at [408, 226] on input "a." at bounding box center [408, 222] width 1 height 7
radio input "true"
click at [549, 292] on icon at bounding box center [588, 305] width 110 height 85
click at [408, 226] on input "e." at bounding box center [408, 222] width 1 height 7
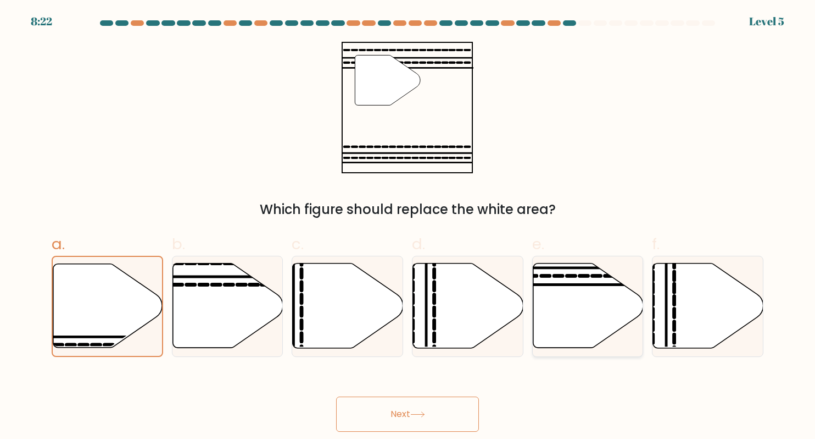
radio input "true"
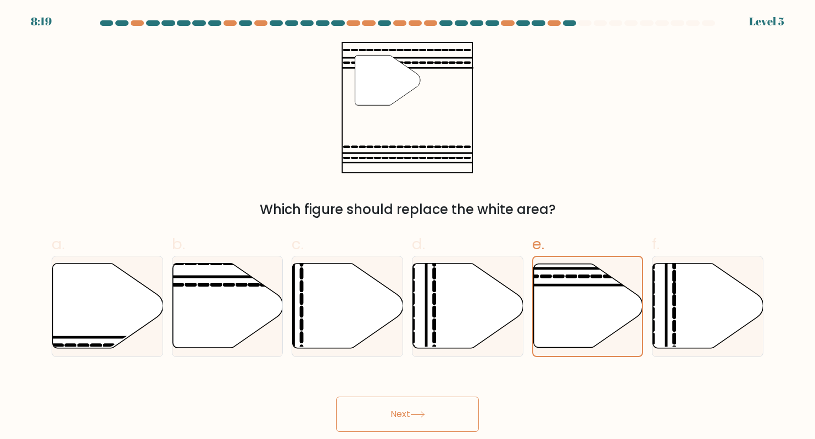
click at [424, 408] on button "Next" at bounding box center [407, 413] width 143 height 35
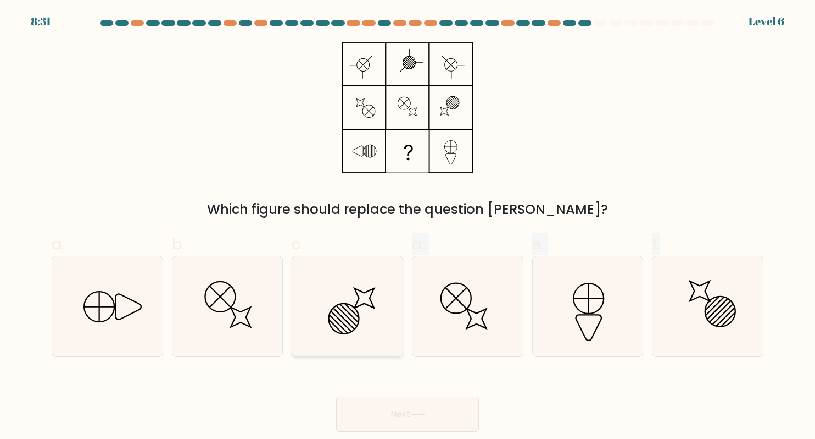
drag, startPoint x: 722, startPoint y: 317, endPoint x: 349, endPoint y: 306, distance: 372.2
click at [347, 305] on div "a. b. c." at bounding box center [407, 290] width 721 height 132
click at [350, 307] on icon at bounding box center [348, 306] width 100 height 100
click at [408, 226] on input "c." at bounding box center [408, 222] width 1 height 7
radio input "true"
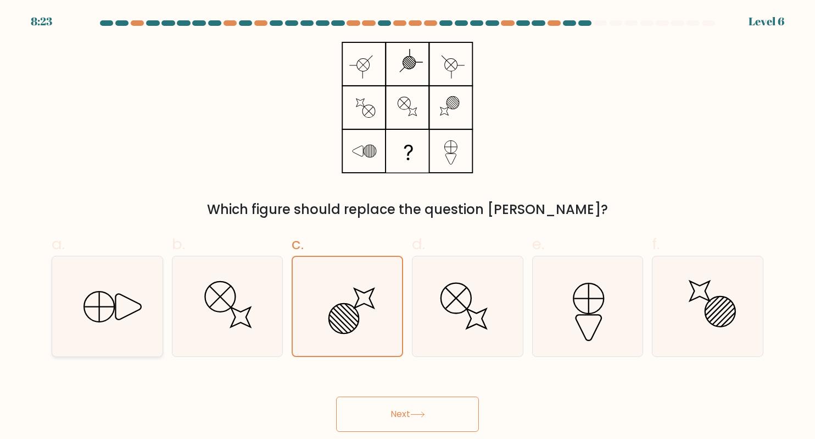
click at [93, 311] on icon at bounding box center [107, 306] width 100 height 100
click at [408, 226] on input "a." at bounding box center [408, 222] width 1 height 7
radio input "true"
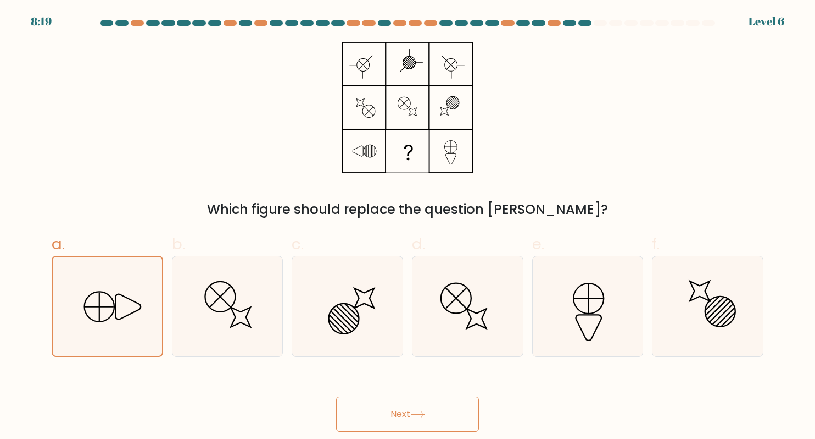
click at [444, 420] on button "Next" at bounding box center [407, 413] width 143 height 35
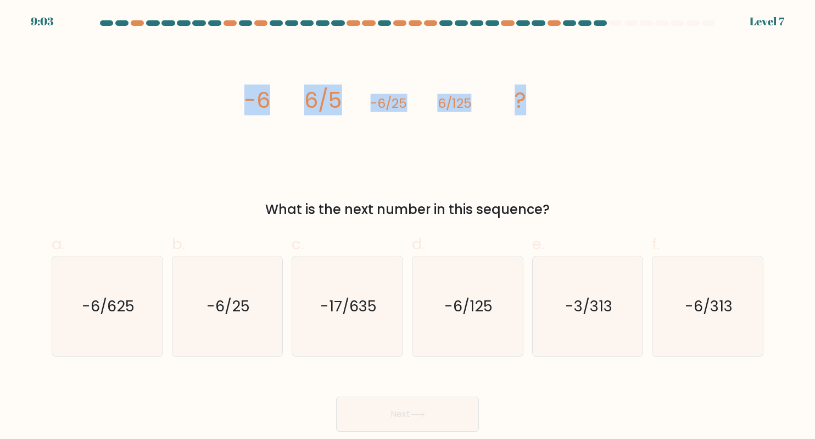
drag, startPoint x: 235, startPoint y: 92, endPoint x: 705, endPoint y: 158, distance: 475.0
click at [708, 158] on div "image/svg+xml -6 6/5 -6/25 6/125 ? What is the next number in this sequence?" at bounding box center [407, 130] width 725 height 177
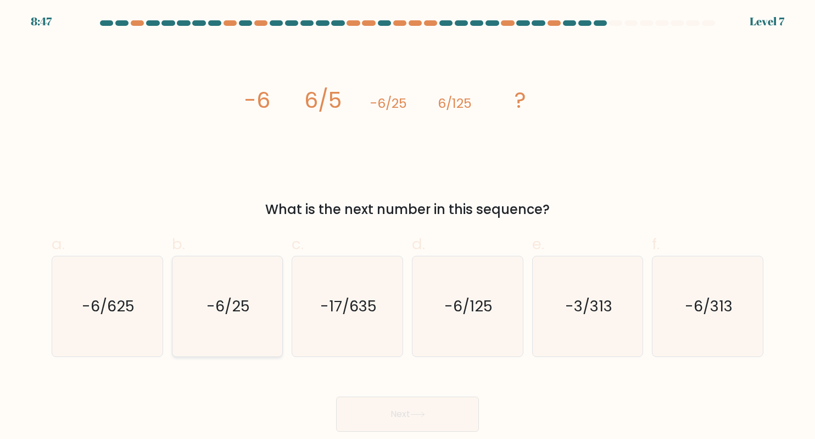
click at [252, 332] on icon "-6/25" at bounding box center [227, 306] width 100 height 100
click at [408, 226] on input "b. -6/25" at bounding box center [408, 222] width 1 height 7
radio input "true"
click at [104, 312] on text "-6/625" at bounding box center [108, 305] width 53 height 21
click at [408, 226] on input "a. -6/625" at bounding box center [408, 222] width 1 height 7
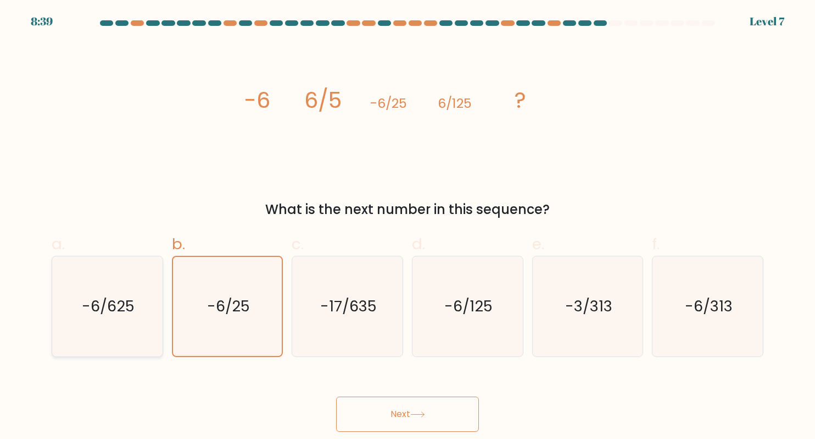
radio input "true"
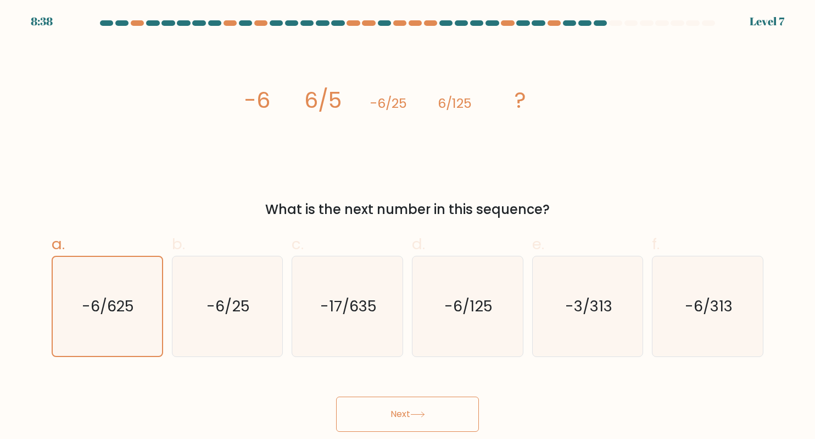
click at [397, 421] on button "Next" at bounding box center [407, 413] width 143 height 35
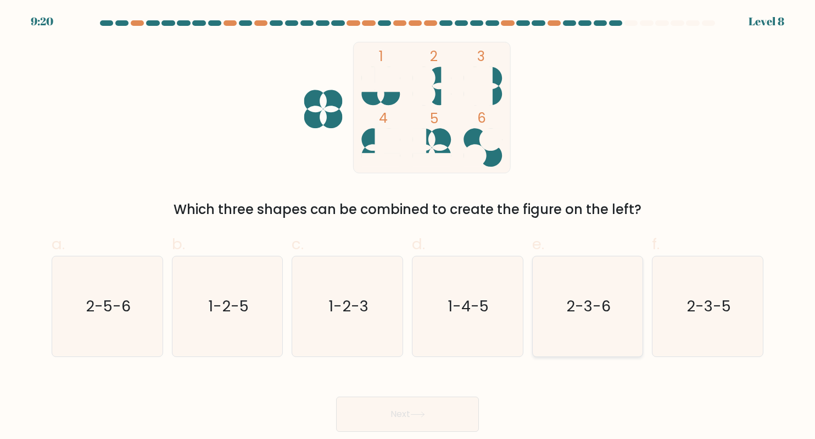
click at [605, 325] on icon "2-3-6" at bounding box center [588, 306] width 100 height 100
click at [408, 226] on input "e. 2-3-6" at bounding box center [408, 222] width 1 height 7
radio input "true"
click at [429, 397] on button "Next" at bounding box center [407, 413] width 143 height 35
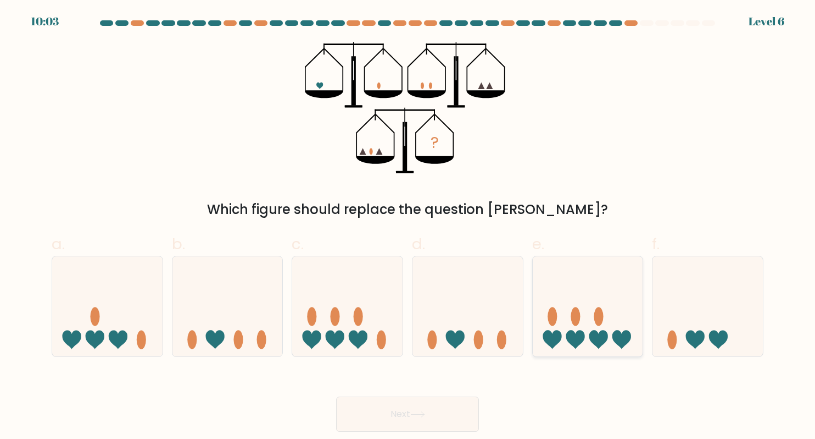
click at [615, 354] on div at bounding box center [588, 306] width 112 height 101
click at [408, 226] on input "e." at bounding box center [408, 222] width 1 height 7
radio input "true"
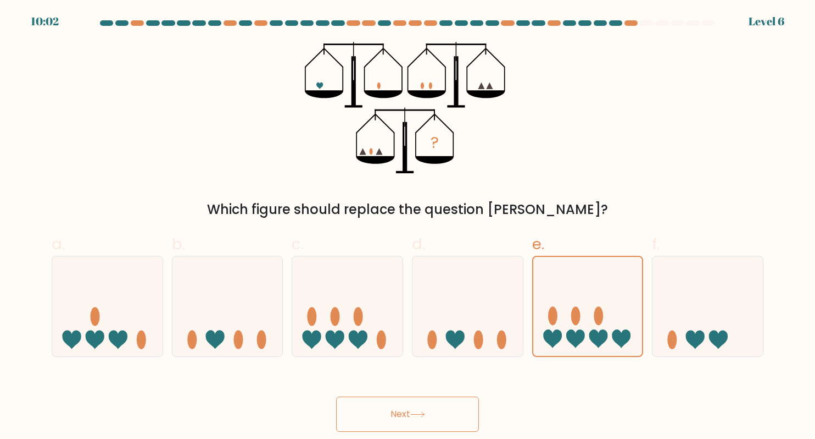
click at [449, 418] on button "Next" at bounding box center [407, 413] width 143 height 35
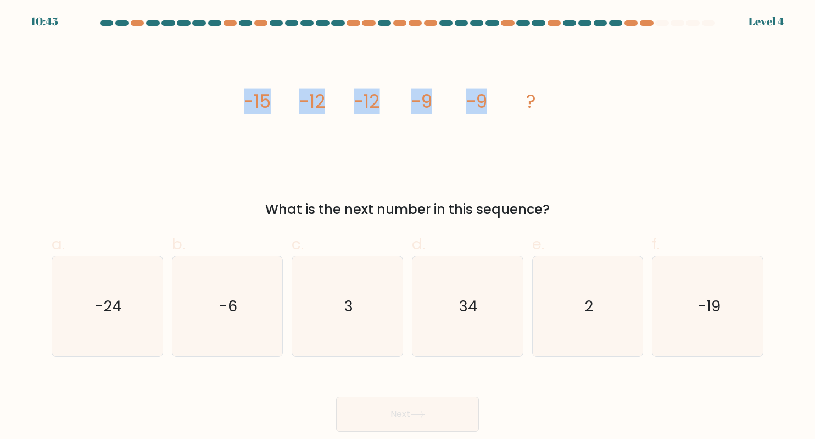
drag, startPoint x: 225, startPoint y: 96, endPoint x: 492, endPoint y: 106, distance: 267.2
click at [492, 106] on div "image/svg+xml -15 -12 -12 -9 -9 ? What is the next number in this sequence?" at bounding box center [407, 130] width 725 height 177
click at [152, 125] on div "image/svg+xml -15 -12 -12 -9 -9 ? What is the next number in this sequence?" at bounding box center [407, 130] width 725 height 177
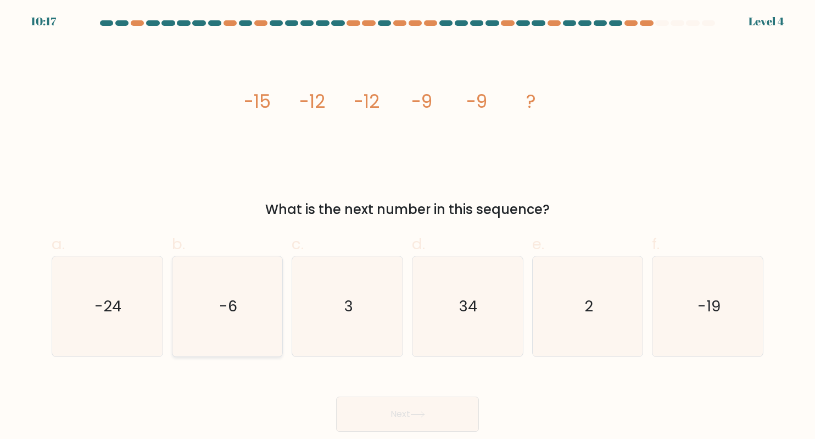
click at [256, 313] on icon "-6" at bounding box center [227, 306] width 100 height 100
click at [408, 226] on input "b. -6" at bounding box center [408, 222] width 1 height 7
radio input "true"
click at [428, 409] on button "Next" at bounding box center [407, 413] width 143 height 35
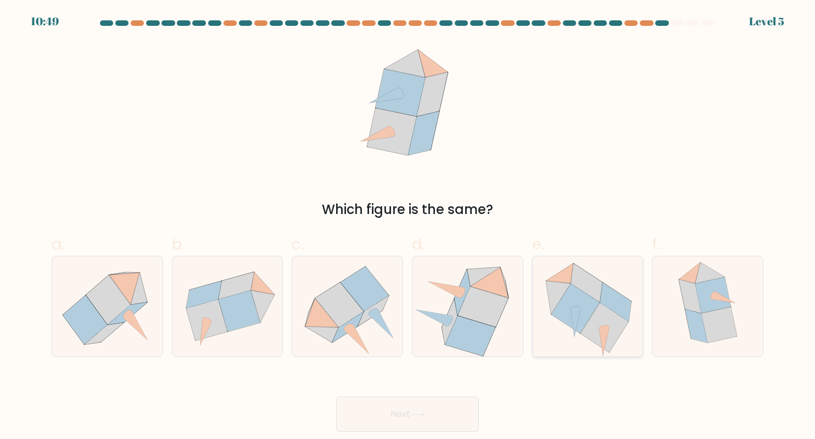
click at [609, 296] on icon at bounding box center [616, 301] width 31 height 38
click at [408, 226] on input "e." at bounding box center [408, 222] width 1 height 7
radio input "true"
click at [425, 427] on button "Next" at bounding box center [407, 413] width 143 height 35
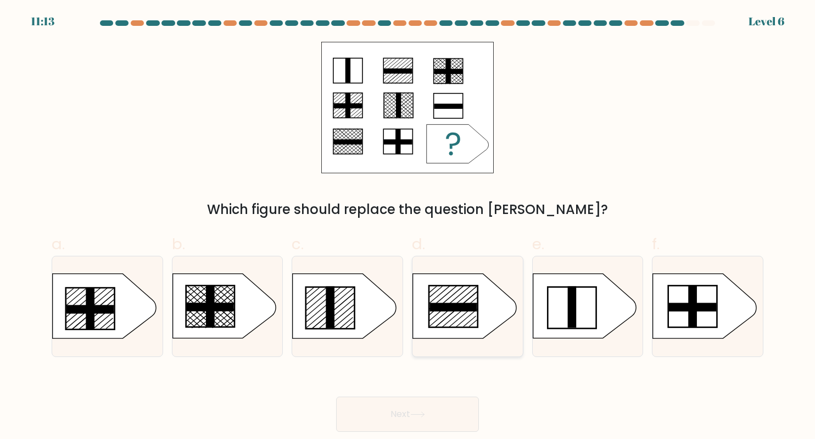
click at [465, 310] on rect at bounding box center [453, 307] width 47 height 9
click at [408, 226] on input "d." at bounding box center [408, 222] width 1 height 7
radio input "true"
click at [367, 388] on div "Next" at bounding box center [407, 401] width 725 height 62
click at [369, 398] on button "Next" at bounding box center [407, 413] width 143 height 35
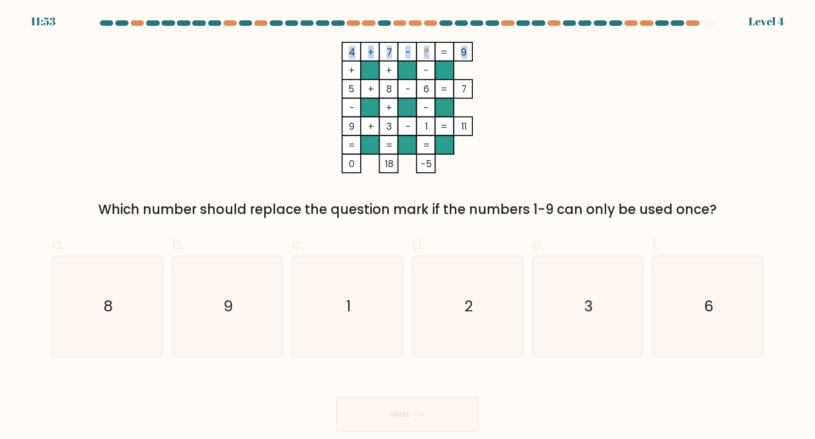
drag, startPoint x: 345, startPoint y: 46, endPoint x: 466, endPoint y: 53, distance: 121.1
click at [466, 53] on icon "4 + 7 - ? 9 + + - 5 + 8 - 6 7 - + - 9 + 3 - 1 = 11 = = = = 0 18 -5 =" at bounding box center [408, 107] width 330 height 131
drag, startPoint x: 435, startPoint y: 57, endPoint x: 472, endPoint y: 45, distance: 39.4
click at [472, 45] on icon "4 + 7 - ? 9 + + - 5 + 8 - 6 7 - + - 9 + 3 - 1 = 11 = = = = 0 18 -5 =" at bounding box center [408, 107] width 330 height 131
drag, startPoint x: 470, startPoint y: 50, endPoint x: 478, endPoint y: 82, distance: 32.9
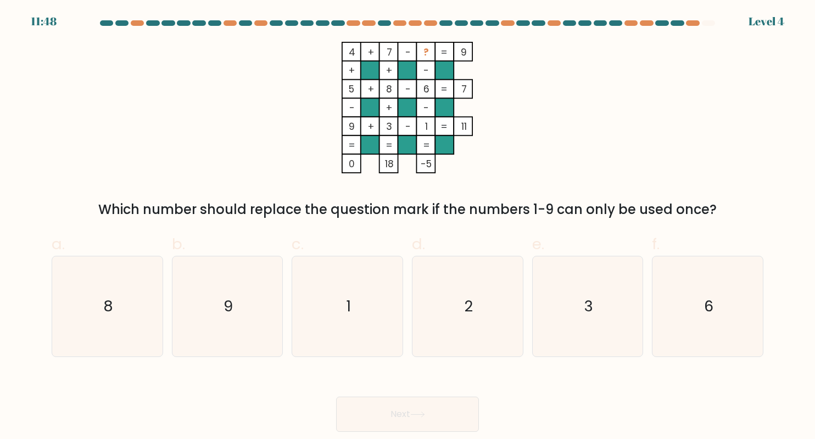
click at [478, 82] on icon "4 + 7 - ? 9 + + - 5 + 8 - 6 7 - + - 9 + 3 - 1 = 11 = = = = 0 18 -5 =" at bounding box center [408, 107] width 330 height 131
click at [121, 319] on icon "8" at bounding box center [107, 306] width 100 height 100
click at [408, 226] on input "a. 8" at bounding box center [408, 222] width 1 height 7
radio input "true"
click at [482, 414] on div "Next" at bounding box center [407, 401] width 725 height 62
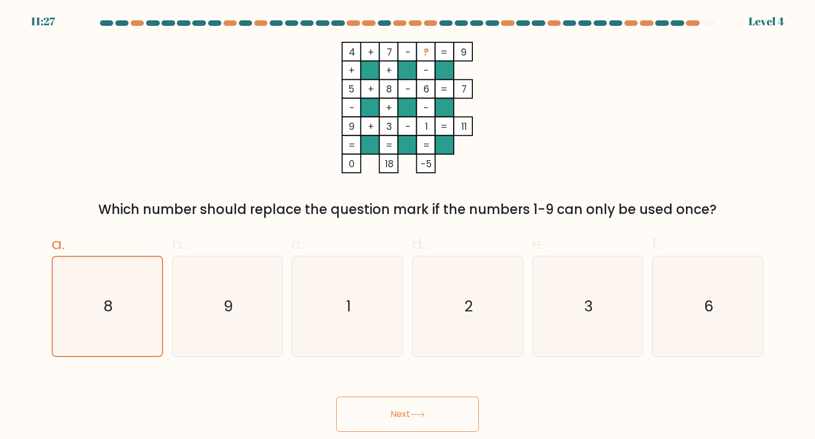
click at [433, 414] on button "Next" at bounding box center [407, 413] width 143 height 35
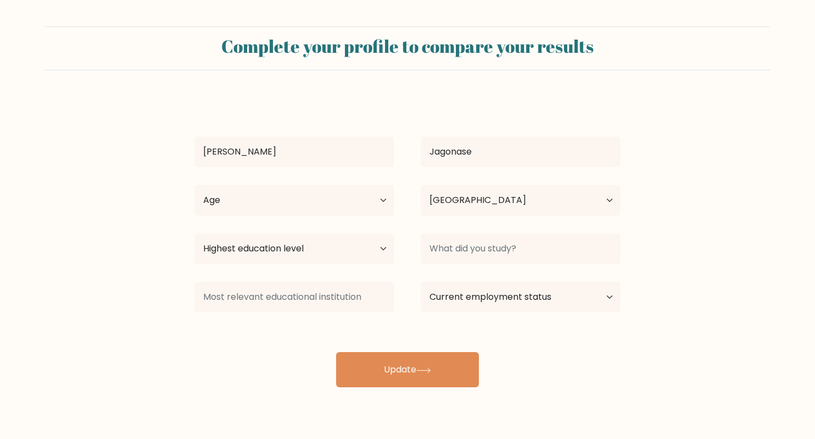
select select "PH"
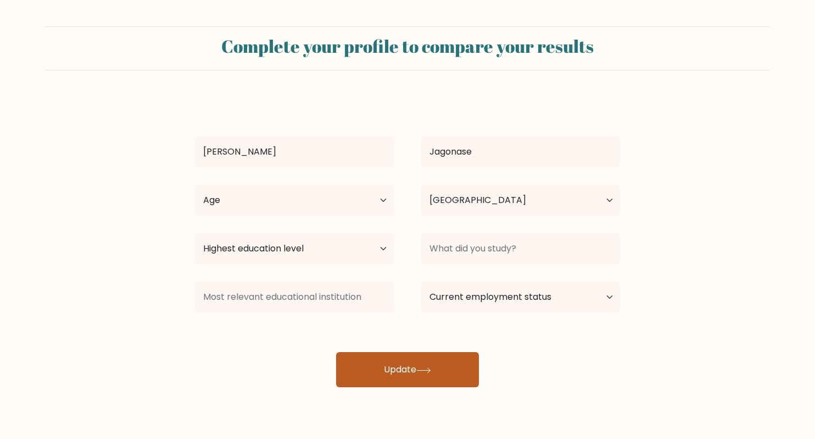
click at [413, 369] on button "Update" at bounding box center [407, 369] width 143 height 35
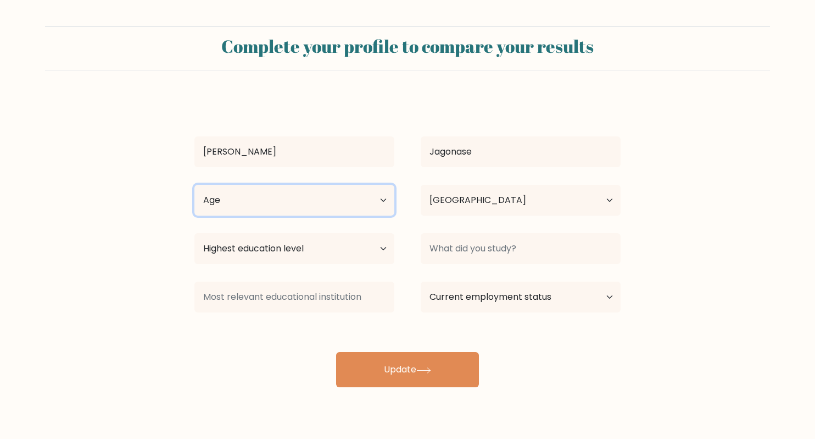
click at [344, 190] on select "Age Under [DEMOGRAPHIC_DATA] [DEMOGRAPHIC_DATA] [DEMOGRAPHIC_DATA] [DEMOGRAPHIC…" at bounding box center [295, 200] width 200 height 31
select select "35_44"
click at [195, 185] on select "Age Under 18 years old 18-24 years old 25-34 years old 35-44 years old 45-54 ye…" at bounding box center [295, 200] width 200 height 31
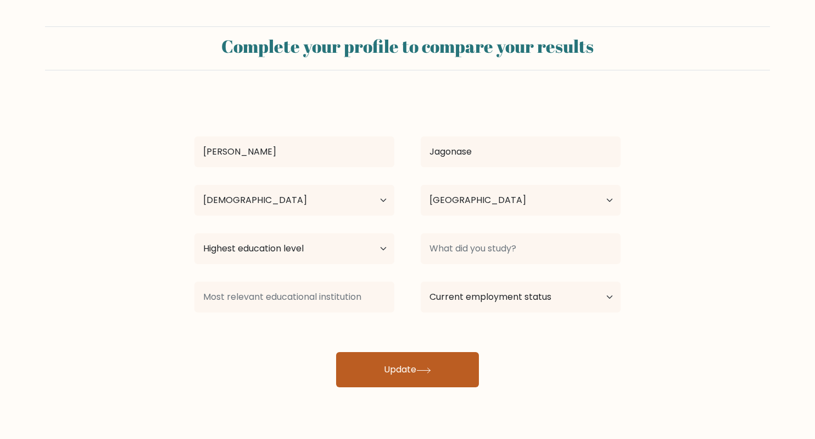
click at [405, 382] on button "Update" at bounding box center [407, 369] width 143 height 35
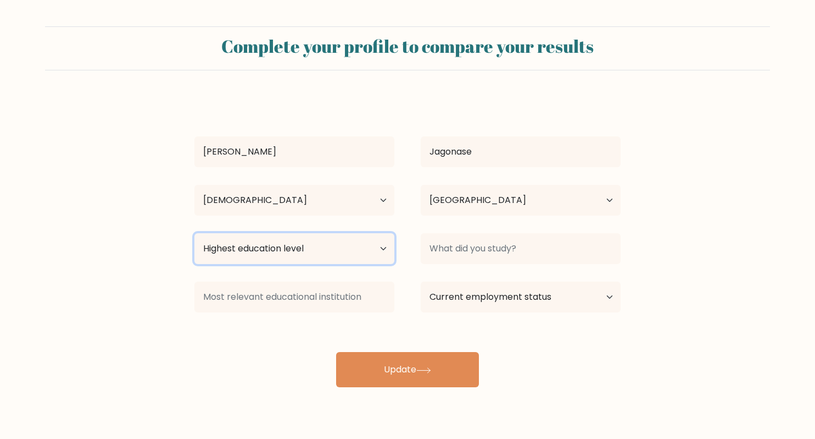
click at [321, 248] on select "Highest education level No schooling Primary Lower Secondary Upper Secondary Oc…" at bounding box center [295, 248] width 200 height 31
select select "bachelors_degree"
click at [195, 233] on select "Highest education level No schooling Primary Lower Secondary Upper Secondary Oc…" at bounding box center [295, 248] width 200 height 31
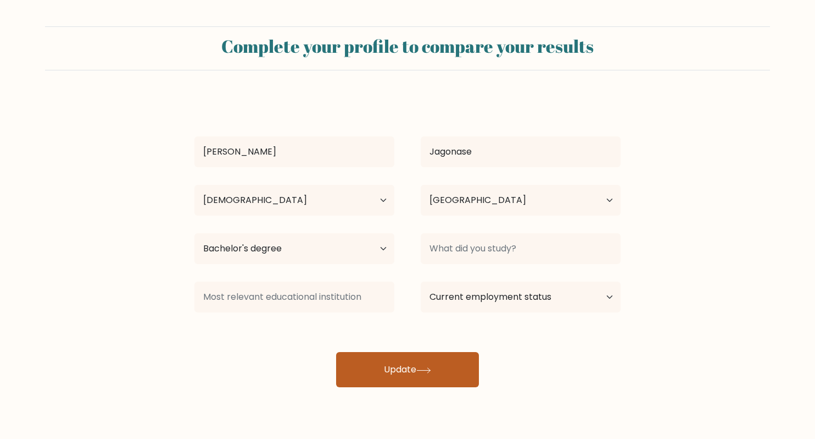
click at [387, 365] on button "Update" at bounding box center [407, 369] width 143 height 35
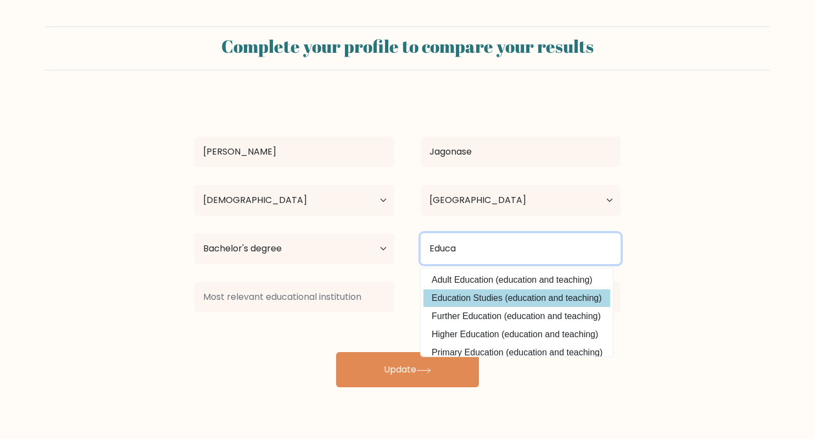
type input "Educa"
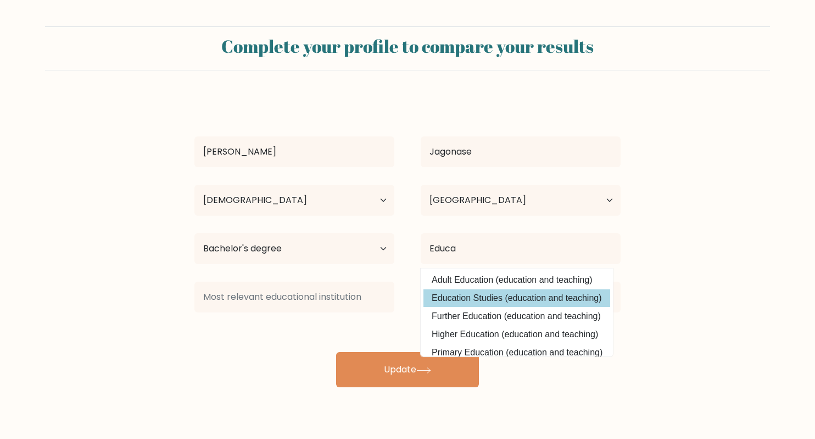
click at [474, 289] on div "Jansen Jagonase Age Under 18 years old 18-24 years old 25-34 years old 35-44 ye…" at bounding box center [408, 242] width 440 height 290
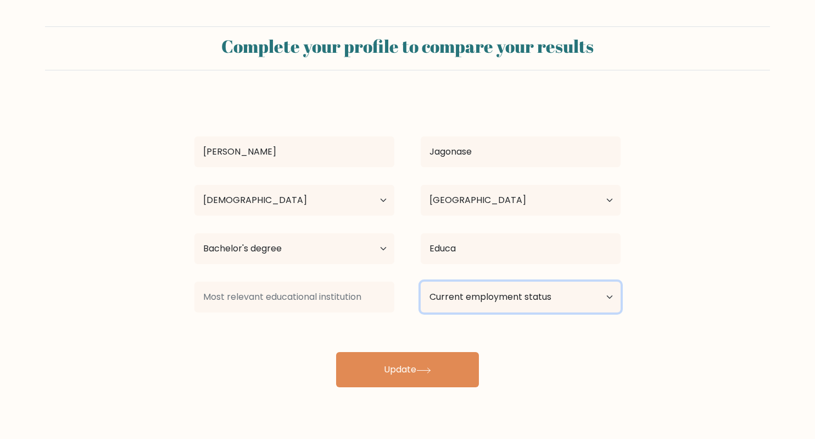
click at [461, 286] on select "Current employment status Employed Student Retired Other / prefer not to answer" at bounding box center [521, 296] width 200 height 31
select select "other"
click at [421, 281] on select "Current employment status Employed Student Retired Other / prefer not to answer" at bounding box center [521, 296] width 200 height 31
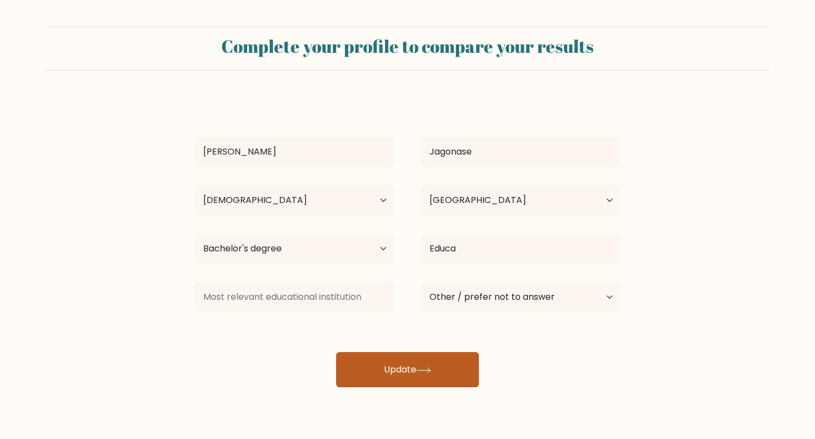
click at [448, 376] on button "Update" at bounding box center [407, 369] width 143 height 35
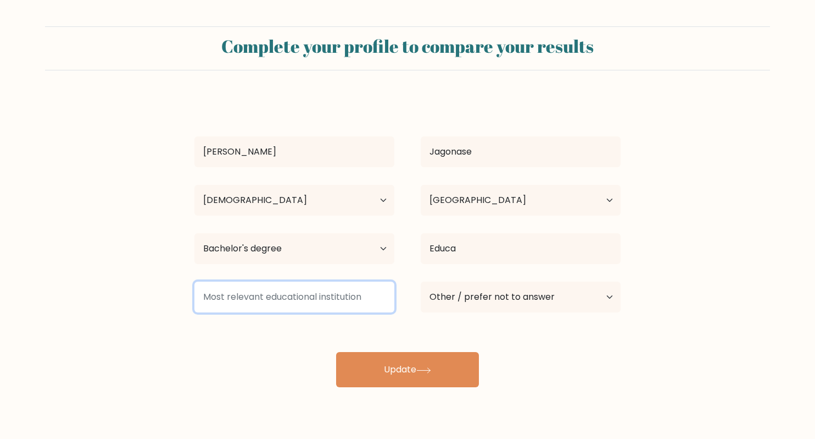
click at [328, 308] on input at bounding box center [295, 296] width 200 height 31
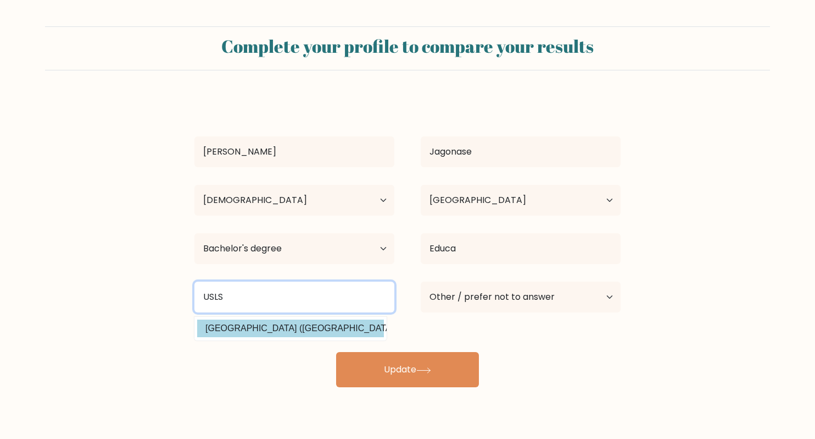
type input "USLS"
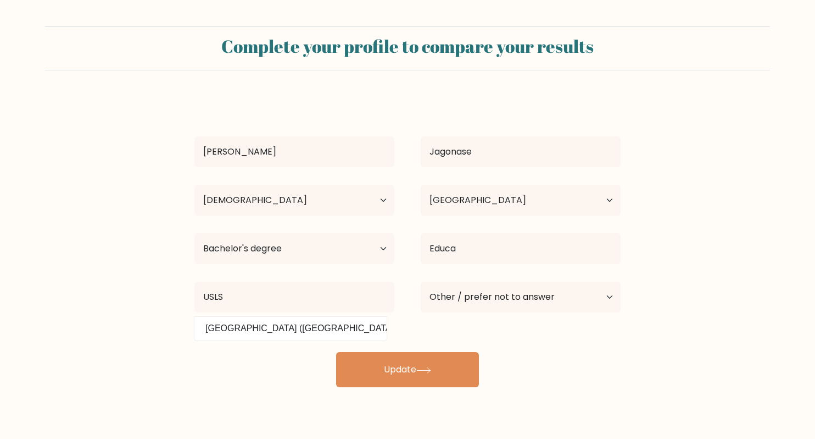
click at [330, 328] on div "Jansen Jagonase Age Under 18 years old 18-24 years old 25-34 years old 35-44 ye…" at bounding box center [408, 242] width 440 height 290
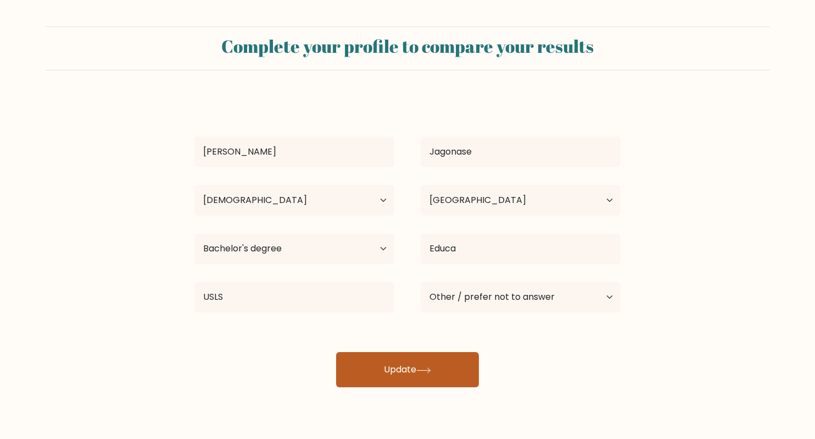
click at [395, 365] on button "Update" at bounding box center [407, 369] width 143 height 35
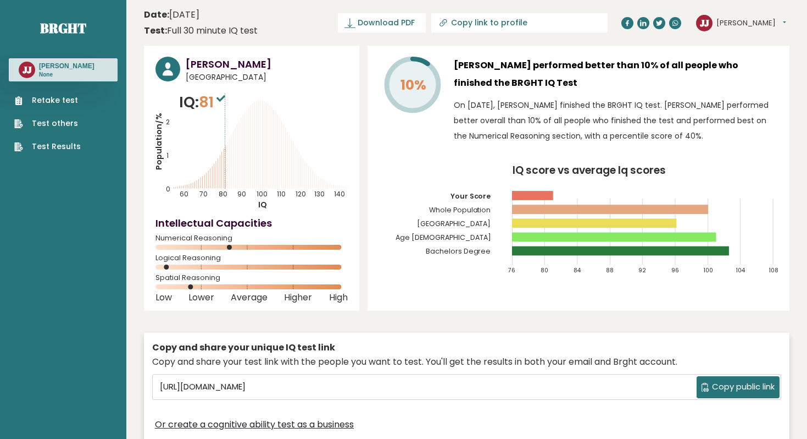
click at [487, 29] on link "Copy link to profile" at bounding box center [519, 22] width 176 height 19
type input "https://brght.org/profile/jansen-jagonase/?utm_source=share&utm_medium=copy&utm…"
click at [730, 33] on div "JJ Jansen Dashboard Profile Settings Logout" at bounding box center [742, 23] width 93 height 22
click at [726, 24] on button "[PERSON_NAME]" at bounding box center [752, 23] width 70 height 11
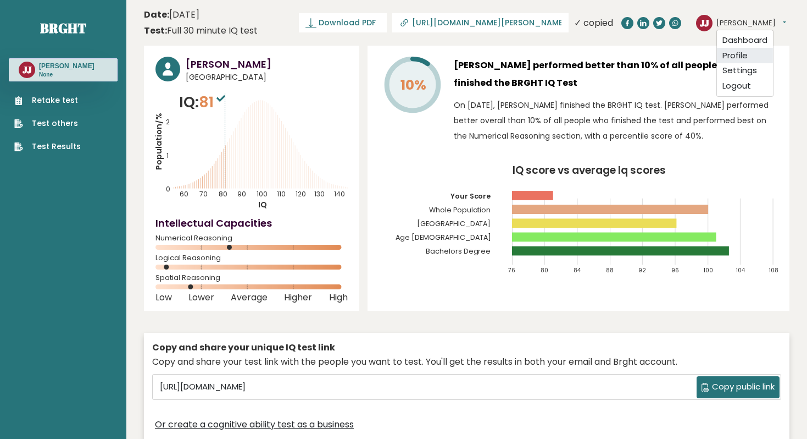
click at [733, 54] on link "Profile" at bounding box center [745, 55] width 56 height 15
